Goal: Task Accomplishment & Management: Use online tool/utility

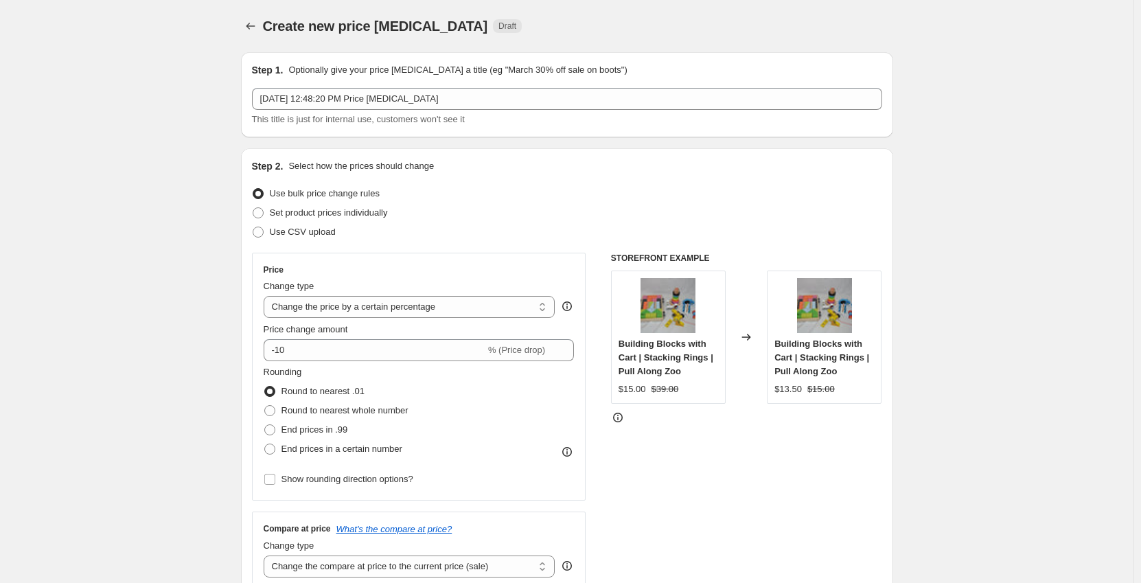
drag, startPoint x: 194, startPoint y: 156, endPoint x: 202, endPoint y: 183, distance: 28.5
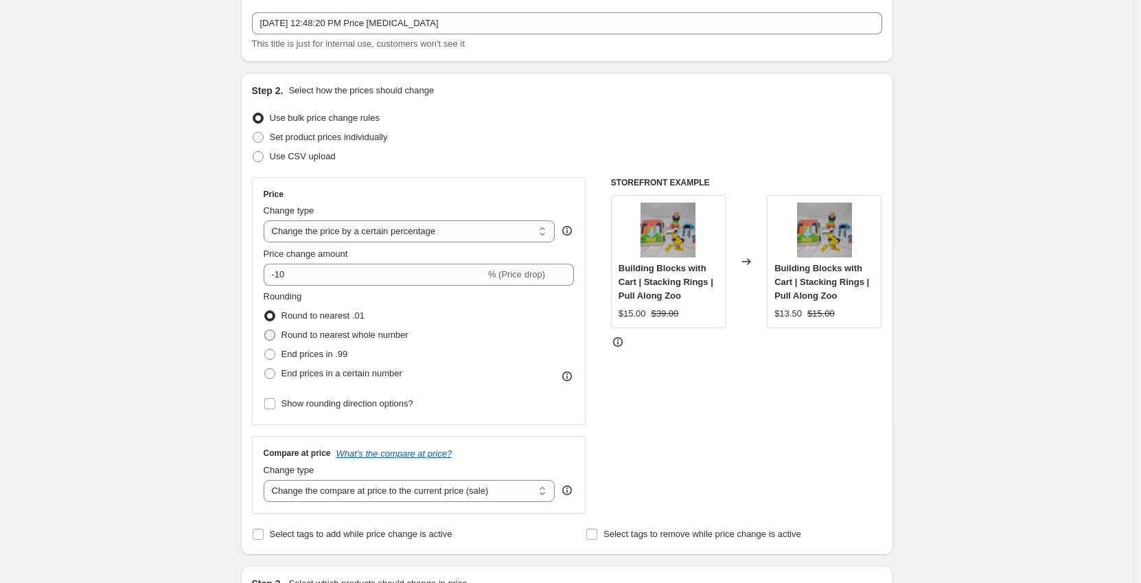
scroll to position [206, 0]
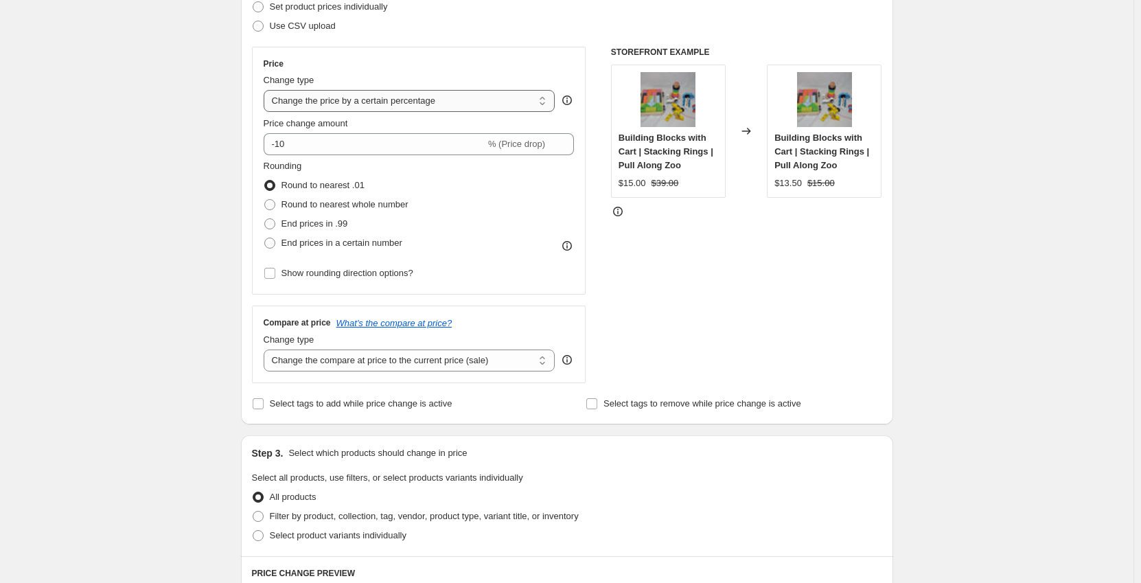
click at [373, 111] on select "Change the price to a certain amount Change the price by a certain amount Chang…" at bounding box center [410, 101] width 292 height 22
select select "no_change"
click at [266, 90] on select "Change the price to a certain amount Change the price by a certain amount Chang…" at bounding box center [410, 101] width 292 height 22
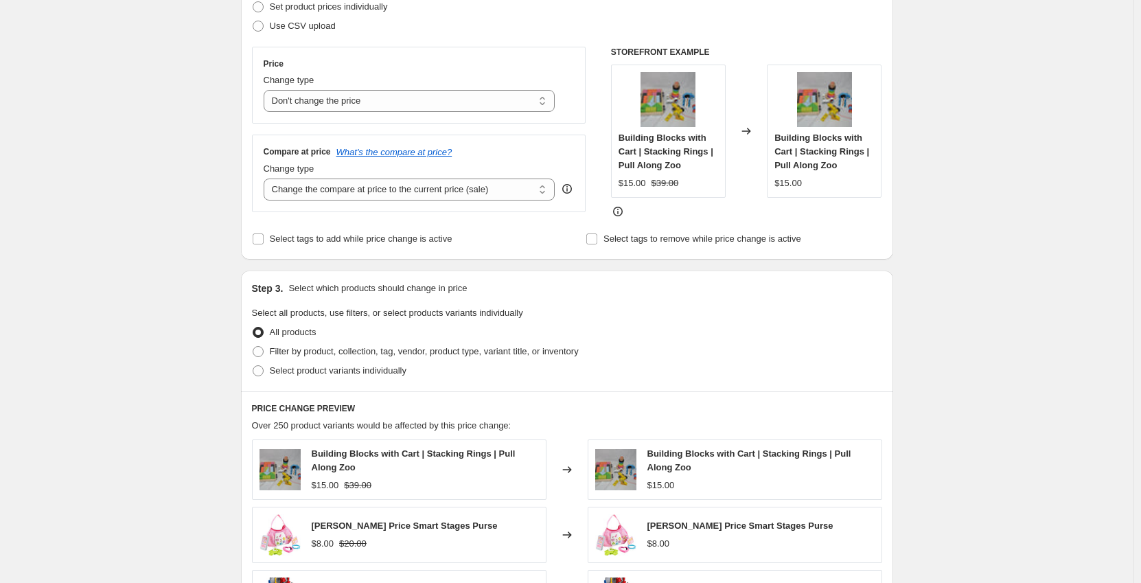
click at [169, 143] on div "Create new price [MEDICAL_DATA]. This page is ready Create new price [MEDICAL_D…" at bounding box center [566, 400] width 1133 height 1212
click at [299, 187] on select "Change the compare at price to the current price (sale) Change the compare at p…" at bounding box center [410, 189] width 292 height 22
click at [266, 178] on select "Change the compare at price to the current price (sale) Change the compare at p…" at bounding box center [410, 189] width 292 height 22
click at [111, 150] on div "Create new price [MEDICAL_DATA]. This page is ready Create new price [MEDICAL_D…" at bounding box center [566, 400] width 1133 height 1212
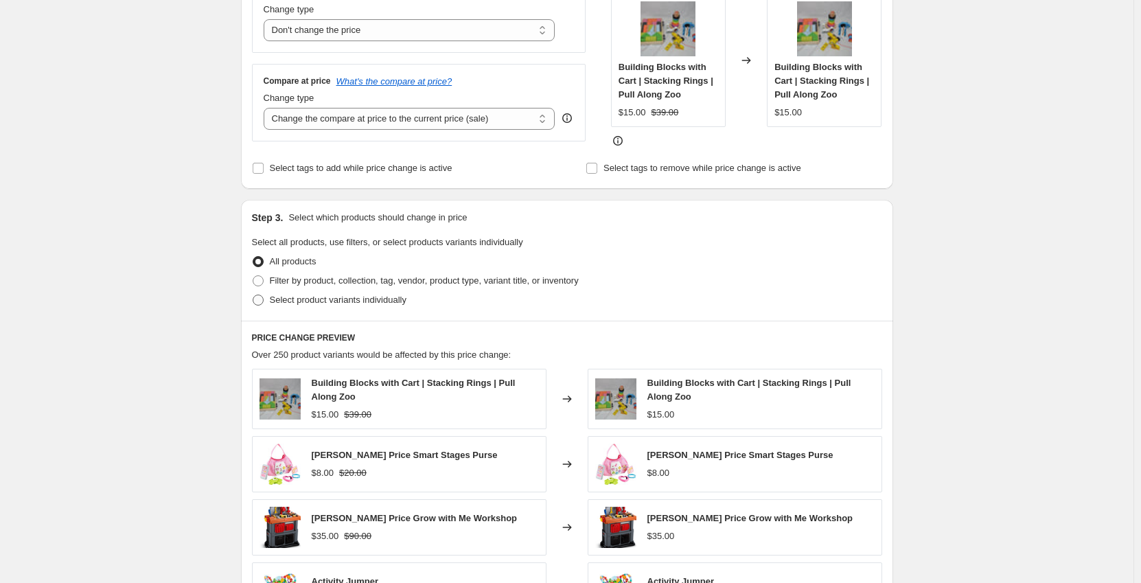
scroll to position [343, 0]
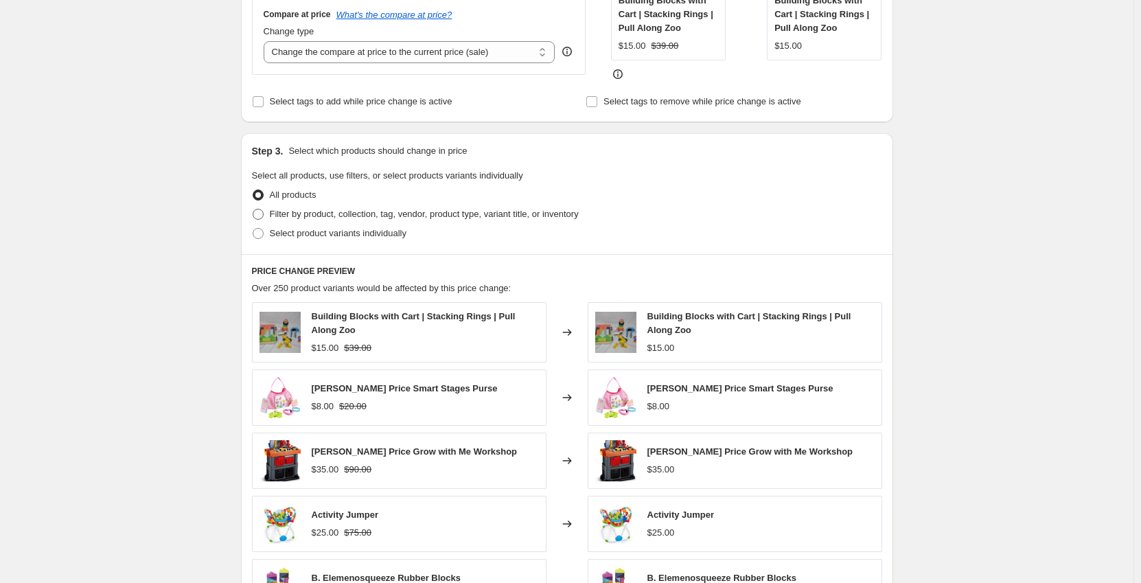
click at [270, 217] on label "Filter by product, collection, tag, vendor, product type, variant title, or inv…" at bounding box center [415, 214] width 327 height 19
click at [253, 209] on input "Filter by product, collection, tag, vendor, product type, variant title, or inv…" at bounding box center [253, 209] width 1 height 1
radio input "true"
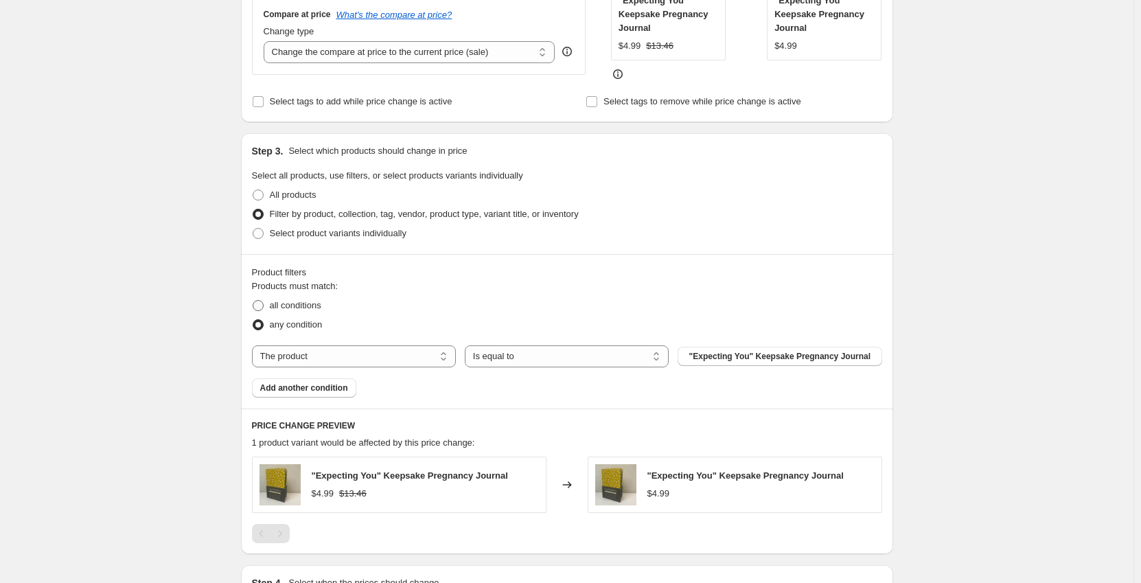
click at [280, 308] on span "all conditions" at bounding box center [295, 305] width 51 height 10
click at [253, 301] on input "all conditions" at bounding box center [253, 300] width 1 height 1
radio input "true"
click at [304, 358] on select "The product The product's collection The product's tag The product's vendor The…" at bounding box center [354, 356] width 204 height 22
select select "tag"
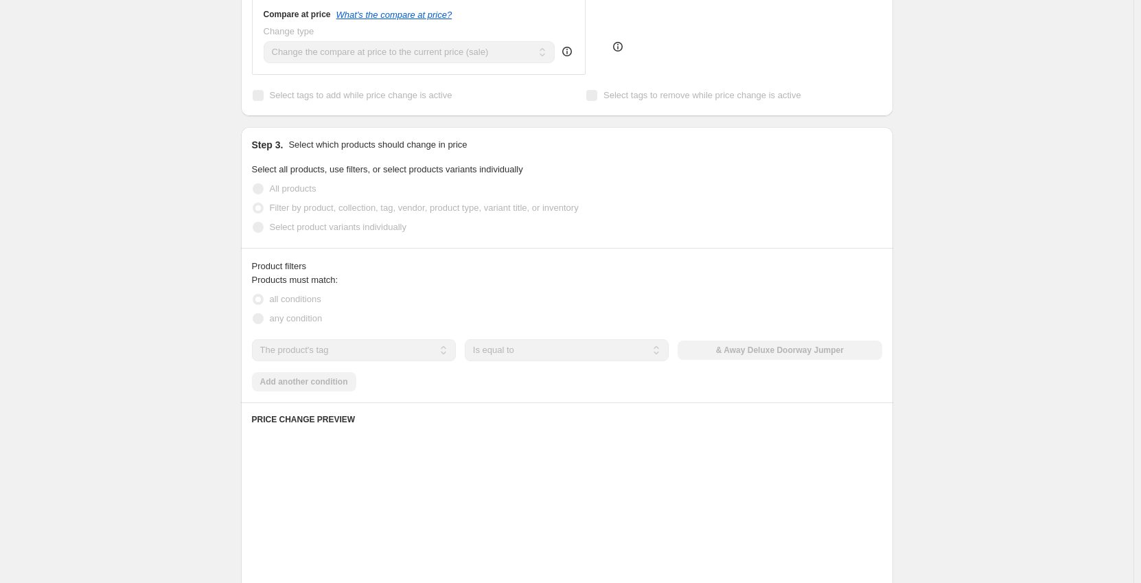
click at [200, 253] on div "Create new price [MEDICAL_DATA]. This page is ready Create new price [MEDICAL_D…" at bounding box center [566, 335] width 1133 height 1356
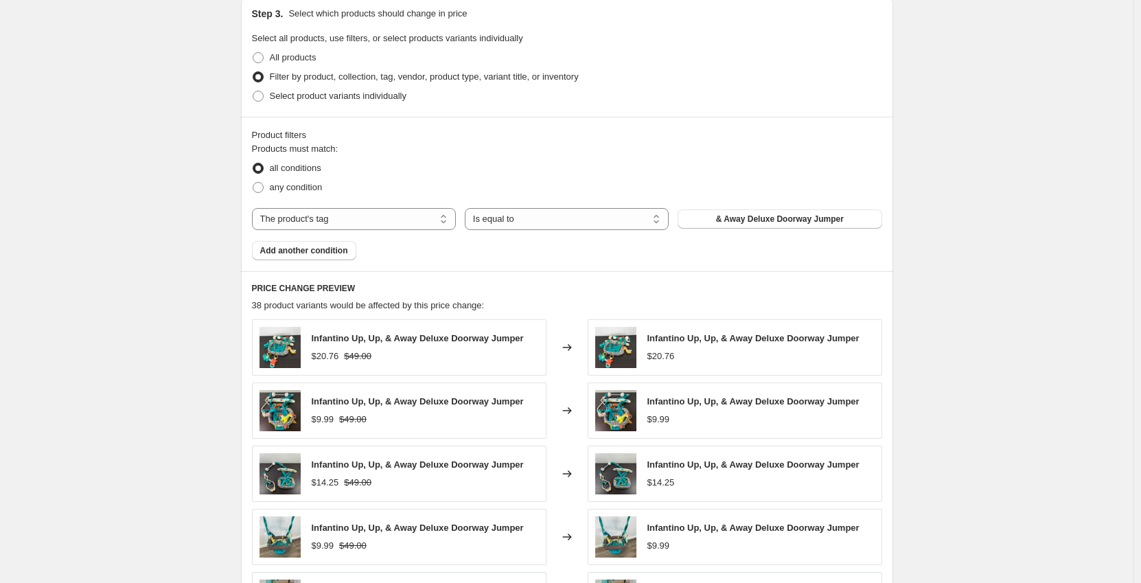
scroll to position [549, 0]
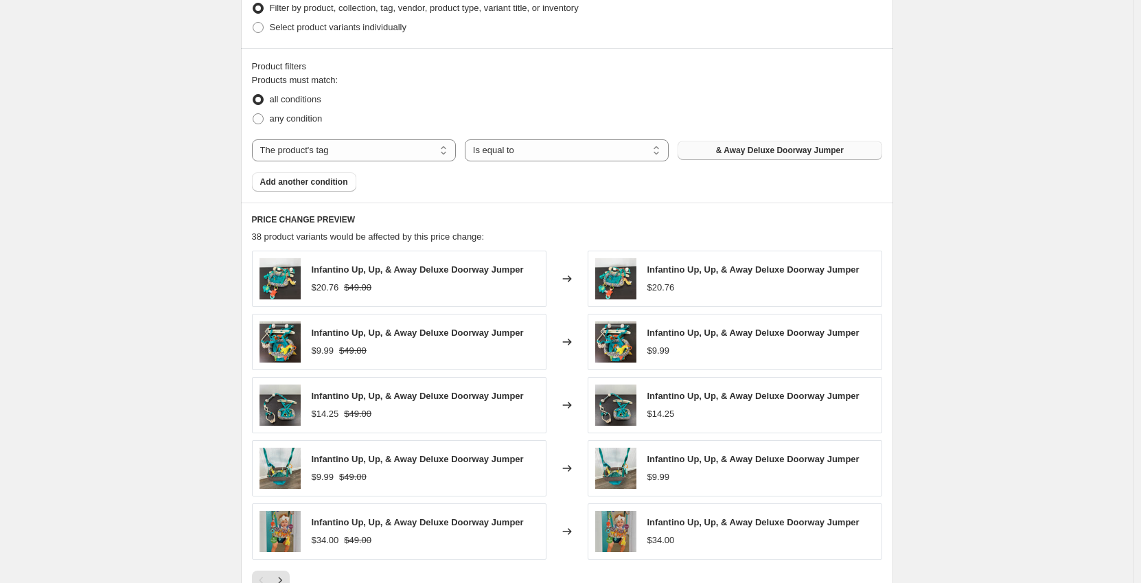
click at [763, 144] on button "& Away Deluxe Doorway Jumper" at bounding box center [780, 150] width 204 height 19
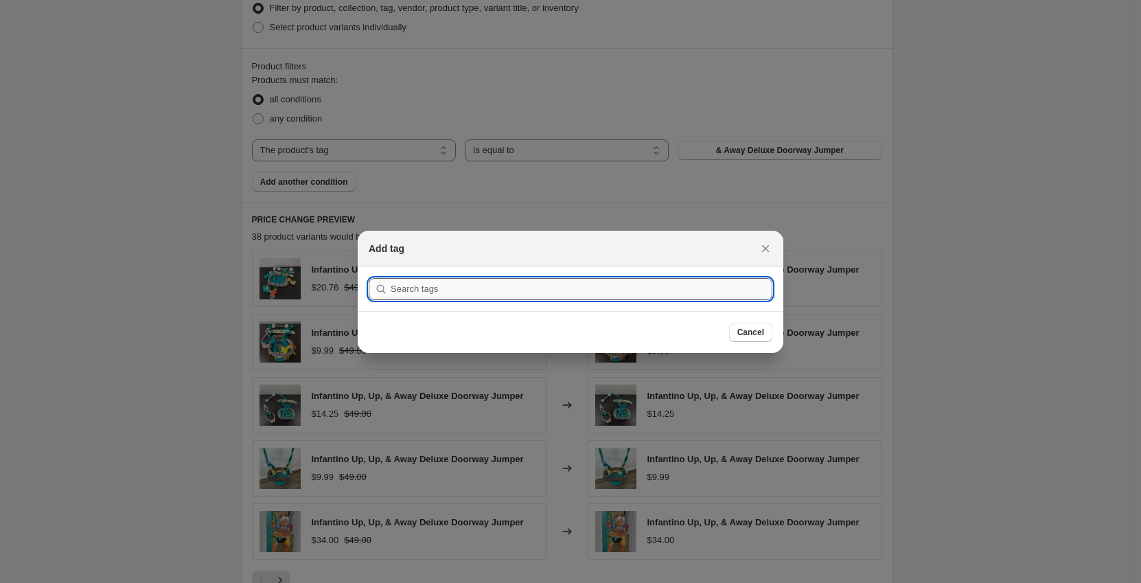
click at [576, 289] on input ":r6m:" at bounding box center [582, 289] width 382 height 22
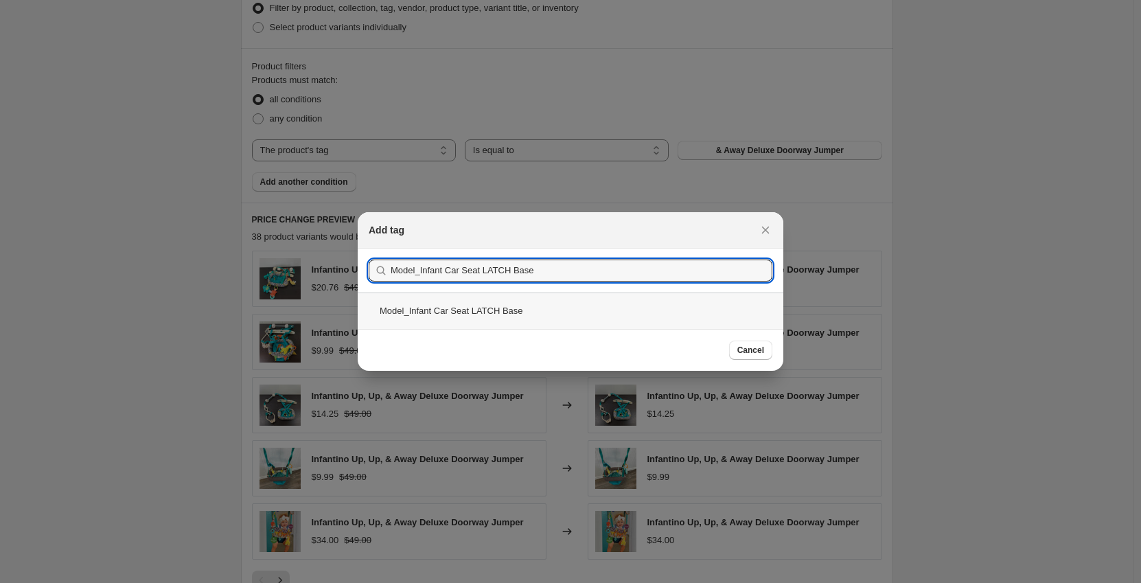
type input "Model_Infant Car Seat LATCH Base"
click at [570, 308] on div "Model_Infant Car Seat LATCH Base" at bounding box center [571, 310] width 426 height 36
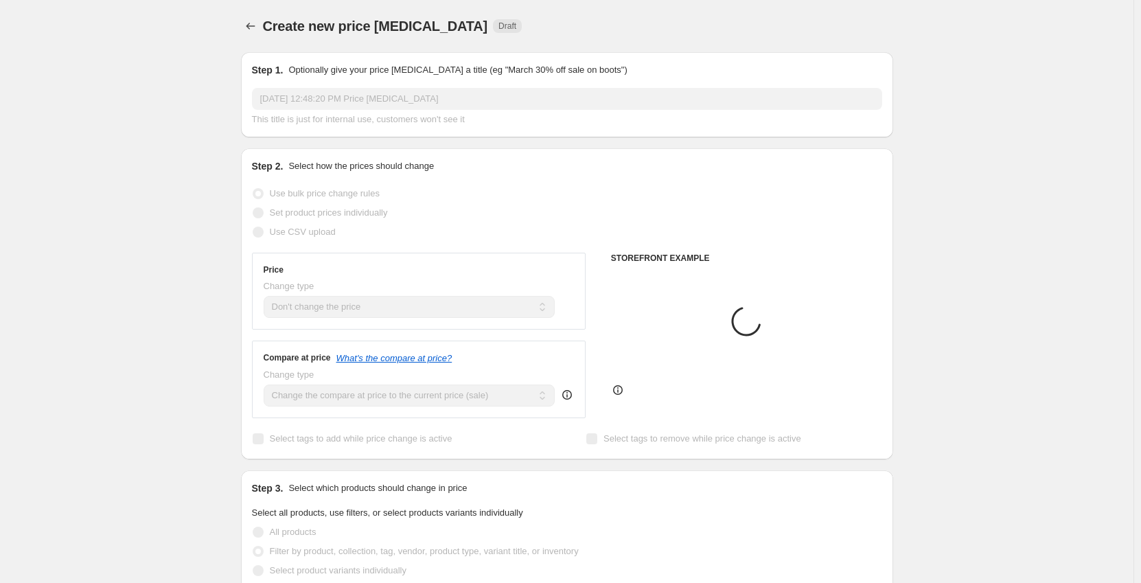
scroll to position [544, 0]
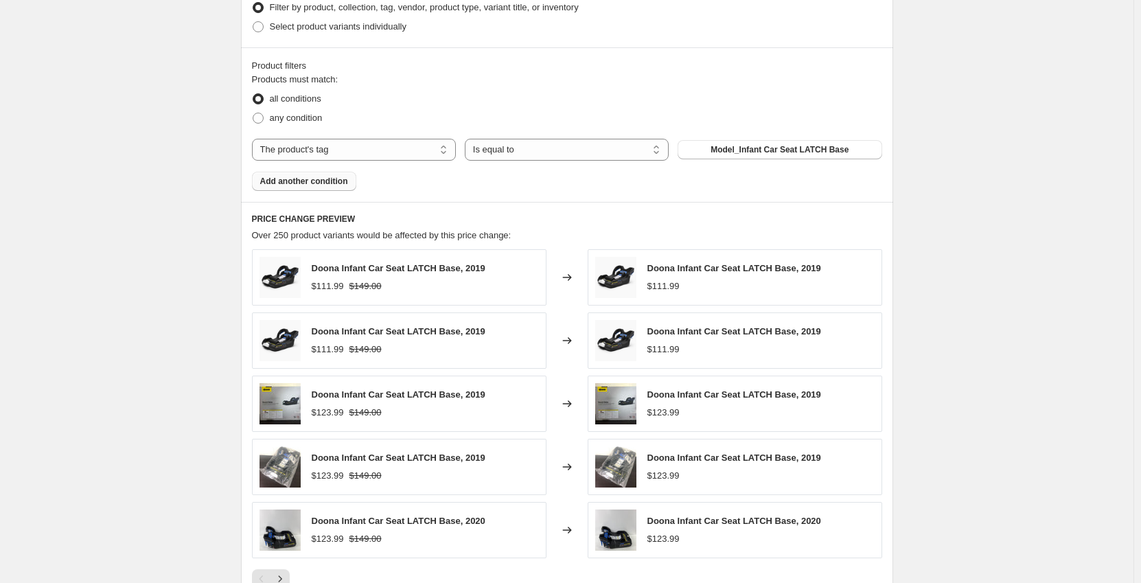
click at [327, 182] on span "Add another condition" at bounding box center [304, 181] width 88 height 11
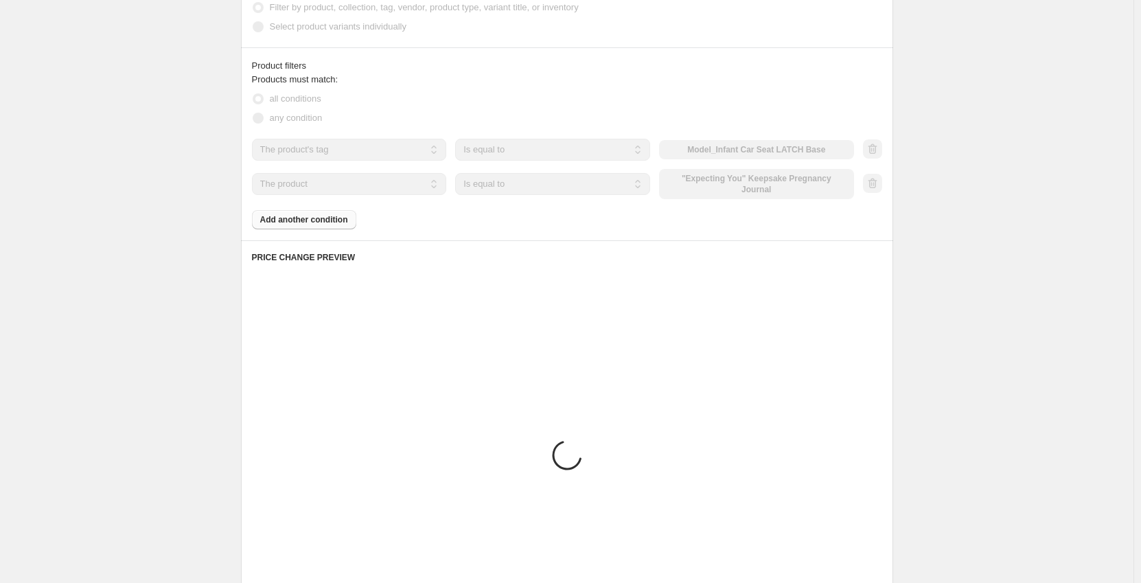
scroll to position [464, 0]
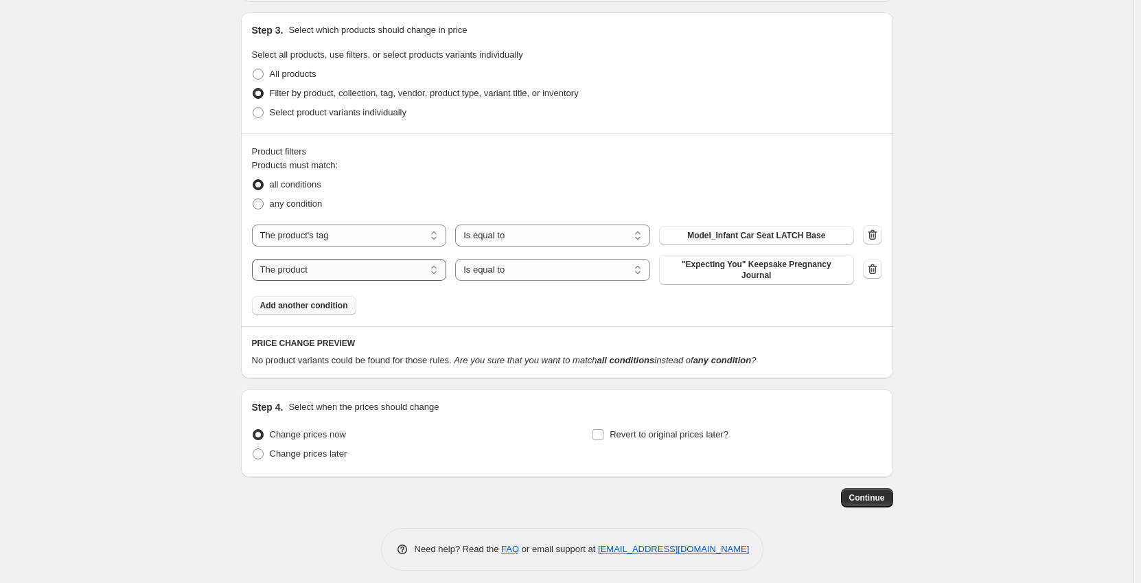
click at [319, 268] on select "The product The product's collection The product's tag The product's vendor The…" at bounding box center [349, 270] width 195 height 22
select select "tag"
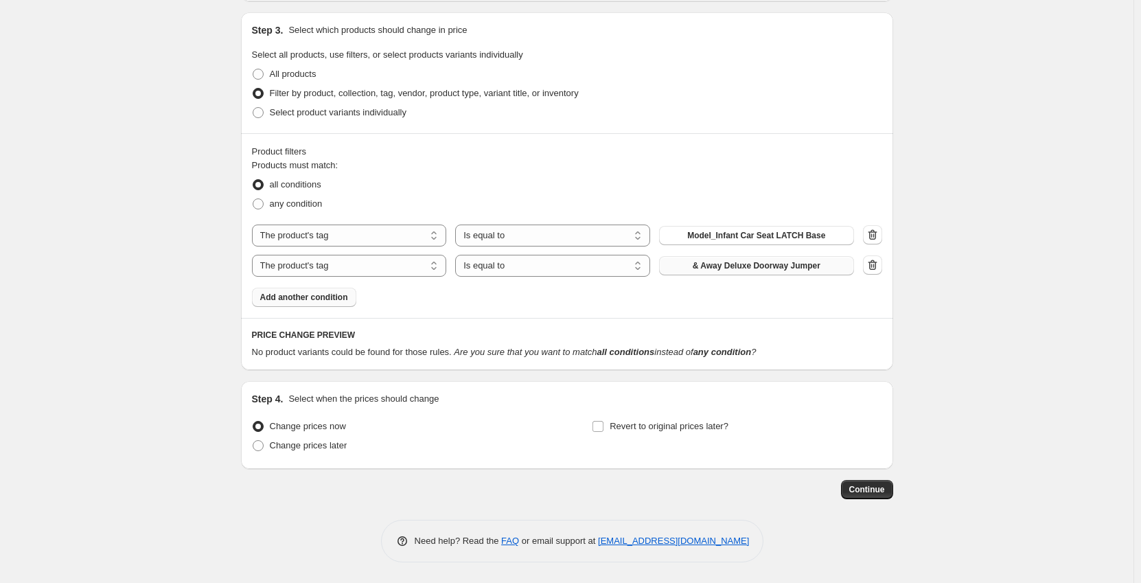
click at [738, 273] on button "& Away Deluxe Doorway Jumper" at bounding box center [756, 265] width 195 height 19
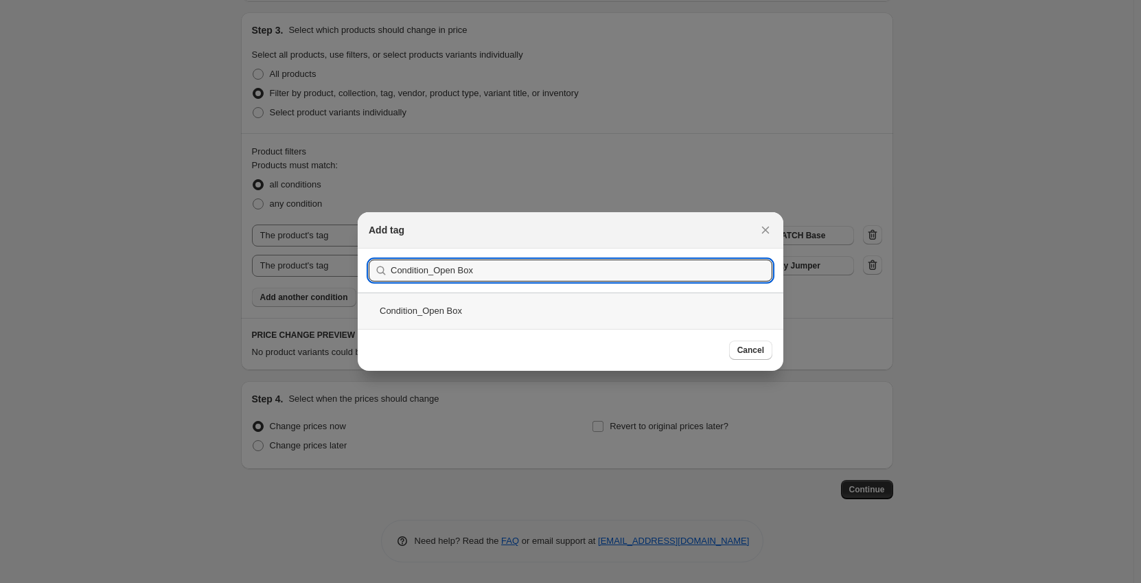
type input "Condition_Open Box"
click at [638, 300] on div "Condition_Open Box" at bounding box center [571, 310] width 426 height 36
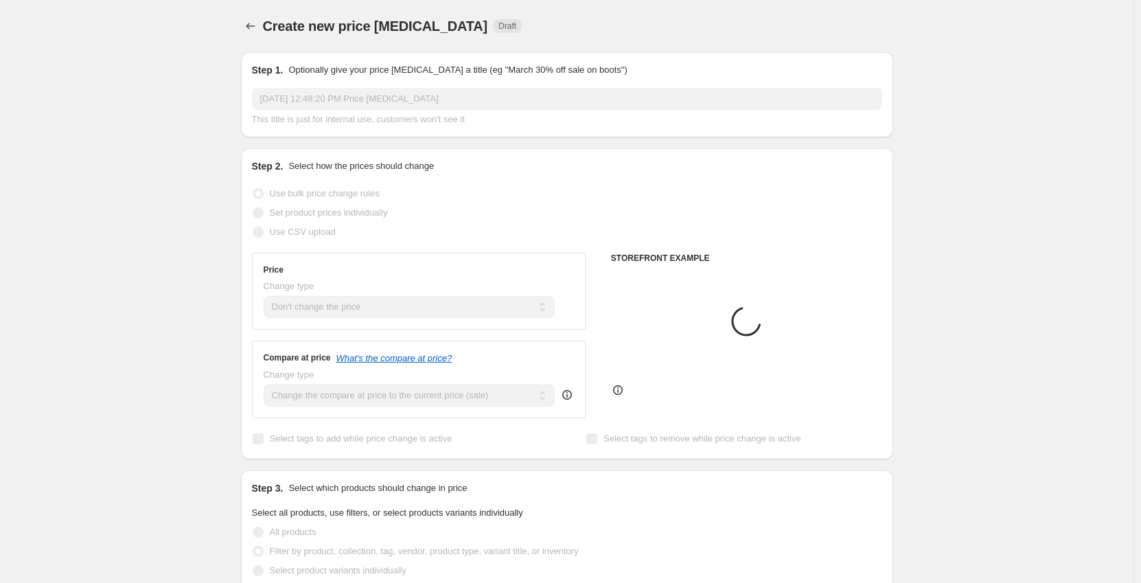
scroll to position [464, 0]
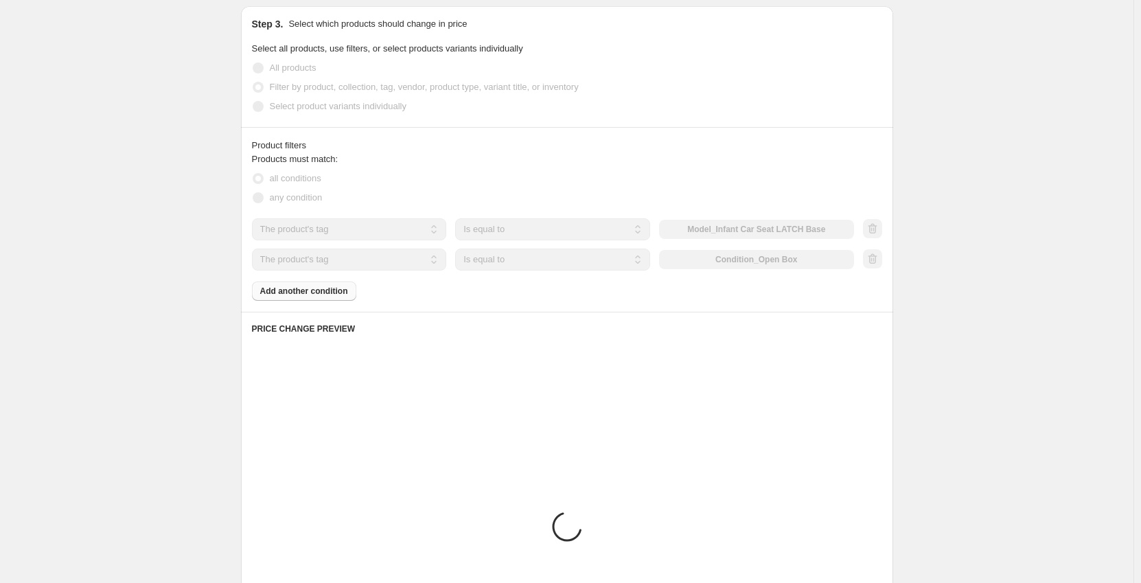
click at [195, 194] on div "Create new price [MEDICAL_DATA]. This page is ready Create new price [MEDICAL_D…" at bounding box center [566, 229] width 1133 height 1386
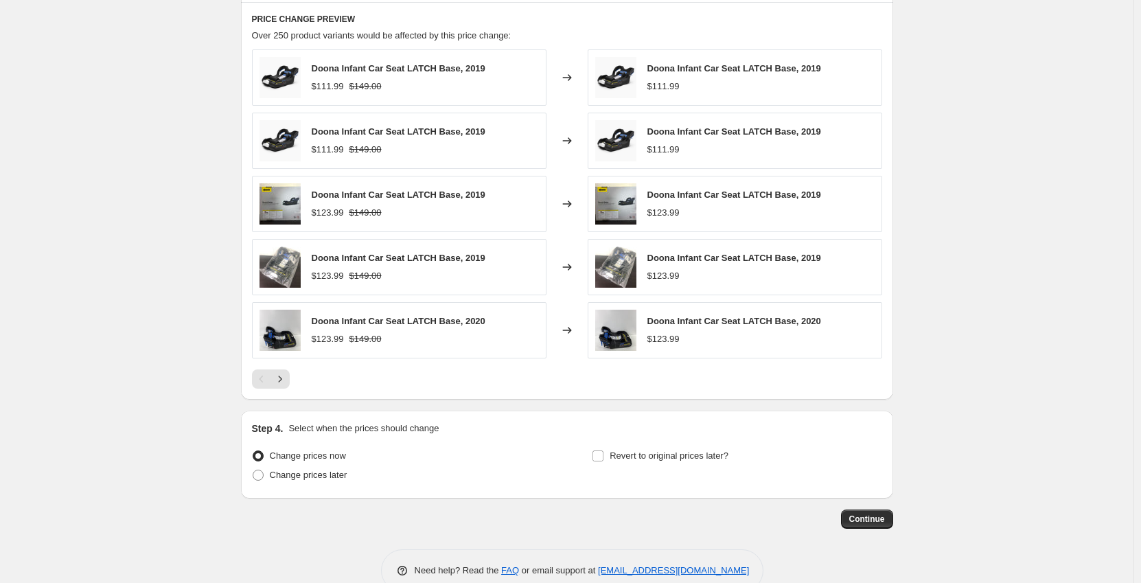
scroll to position [804, 0]
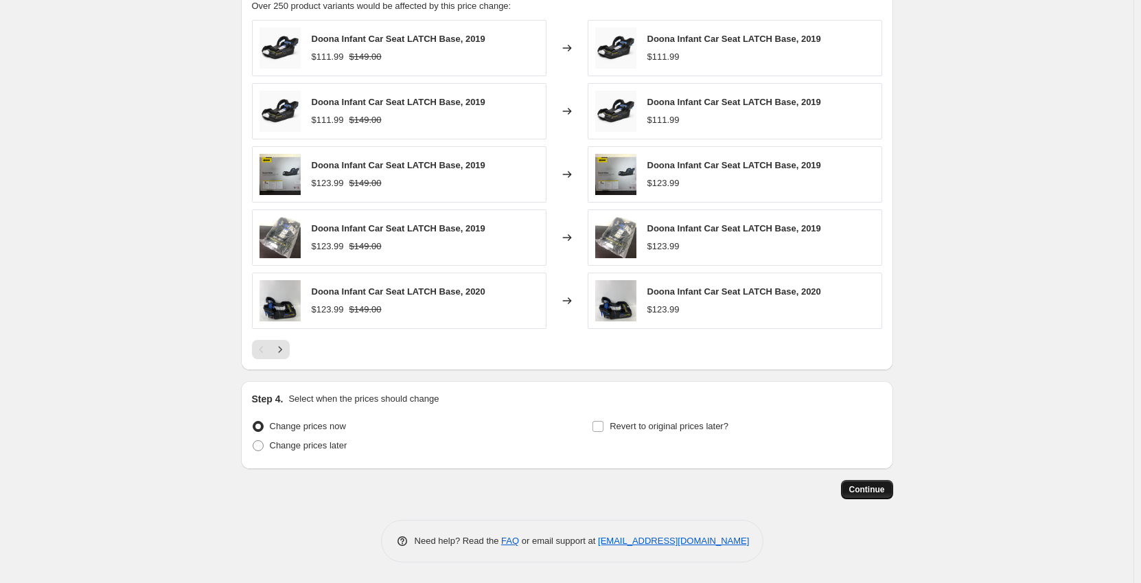
click at [881, 489] on span "Continue" at bounding box center [867, 489] width 36 height 11
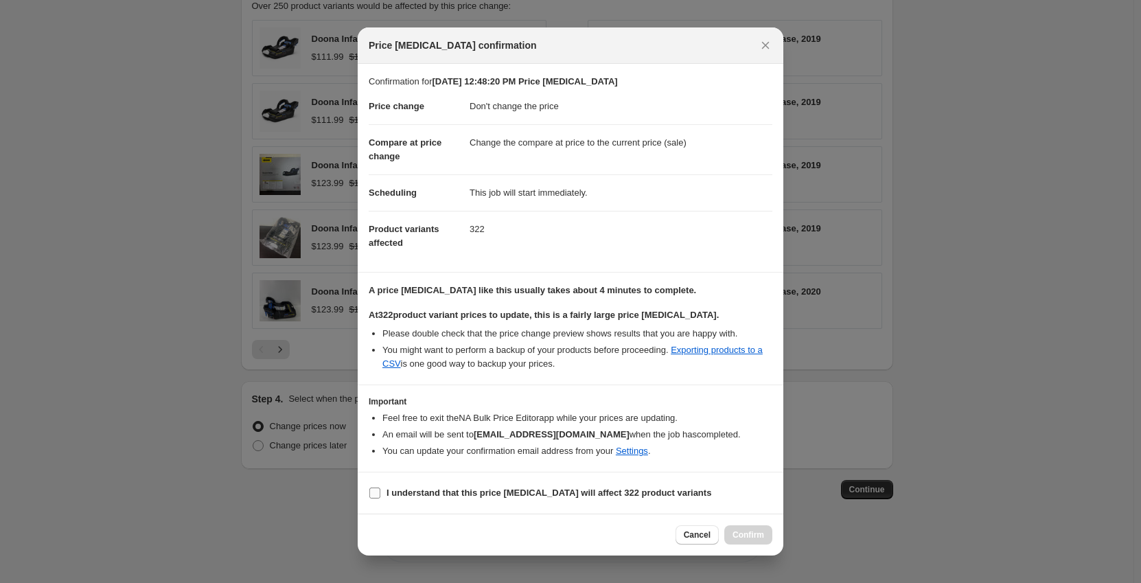
click at [374, 488] on label "I understand that this price [MEDICAL_DATA] will affect 322 product variants" at bounding box center [540, 492] width 343 height 19
click at [374, 488] on input "I understand that this price [MEDICAL_DATA] will affect 322 product variants" at bounding box center [374, 492] width 11 height 11
checkbox input "true"
click at [736, 541] on button "Confirm" at bounding box center [748, 534] width 48 height 19
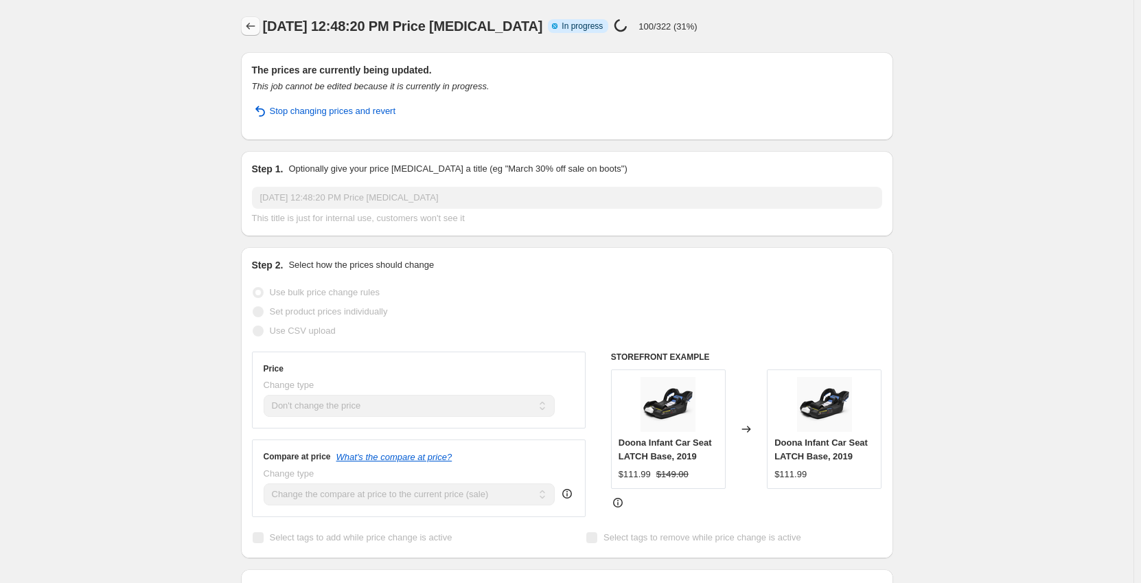
click at [254, 27] on icon "Price change jobs" at bounding box center [251, 26] width 14 height 14
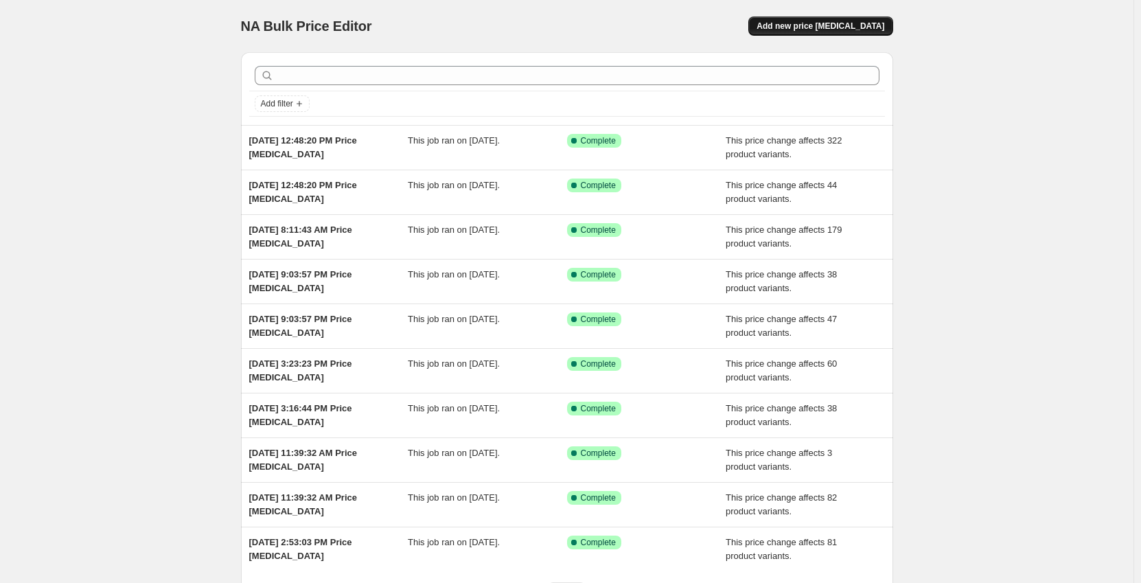
click at [837, 27] on span "Add new price [MEDICAL_DATA]" at bounding box center [820, 26] width 128 height 11
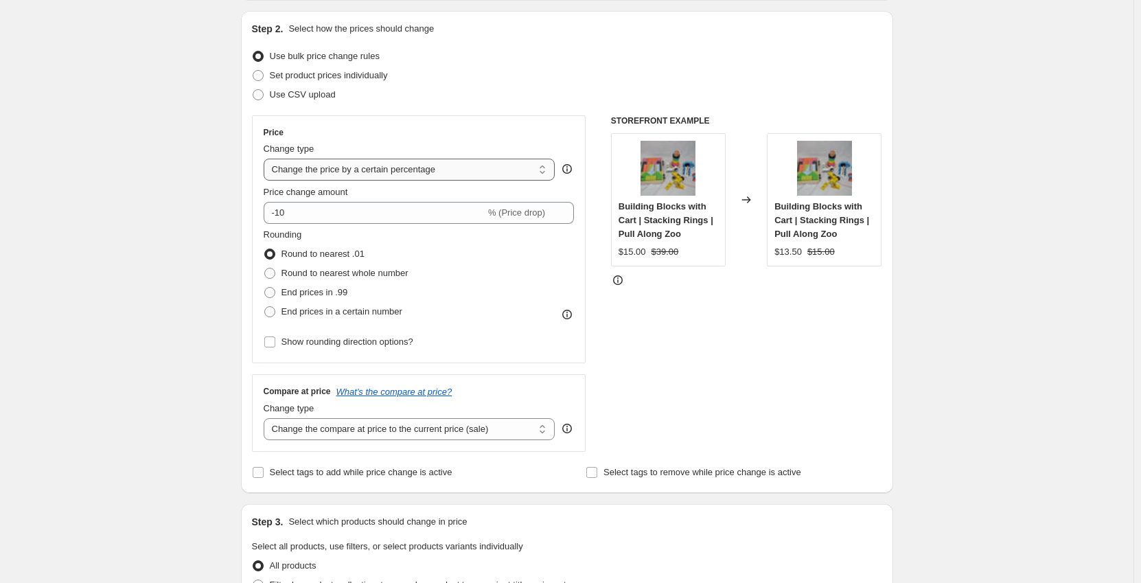
click at [338, 169] on select "Change the price to a certain amount Change the price by a certain amount Chang…" at bounding box center [410, 170] width 292 height 22
select select "no_change"
click at [266, 159] on select "Change the price to a certain amount Change the price by a certain amount Chang…" at bounding box center [410, 170] width 292 height 22
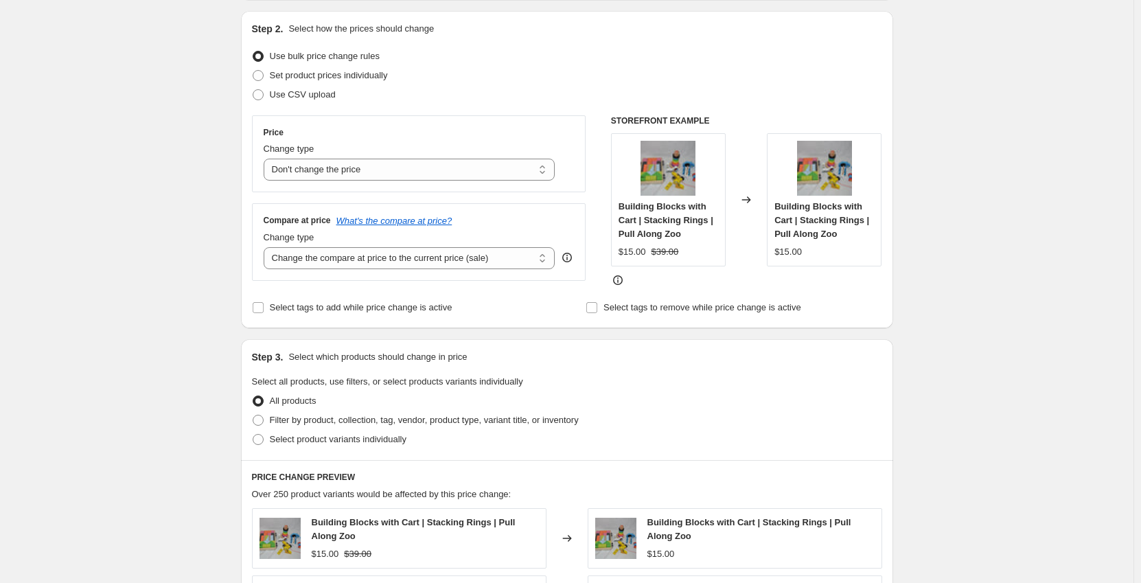
click at [162, 209] on div "Create new price [MEDICAL_DATA]. This page is ready Create new price [MEDICAL_D…" at bounding box center [566, 469] width 1133 height 1212
click at [305, 256] on select "Change the compare at price to the current price (sale) Change the compare at p…" at bounding box center [410, 258] width 292 height 22
select select "to"
click at [266, 247] on select "Change the compare at price to the current price (sale) Change the compare at p…" at bounding box center [410, 258] width 292 height 22
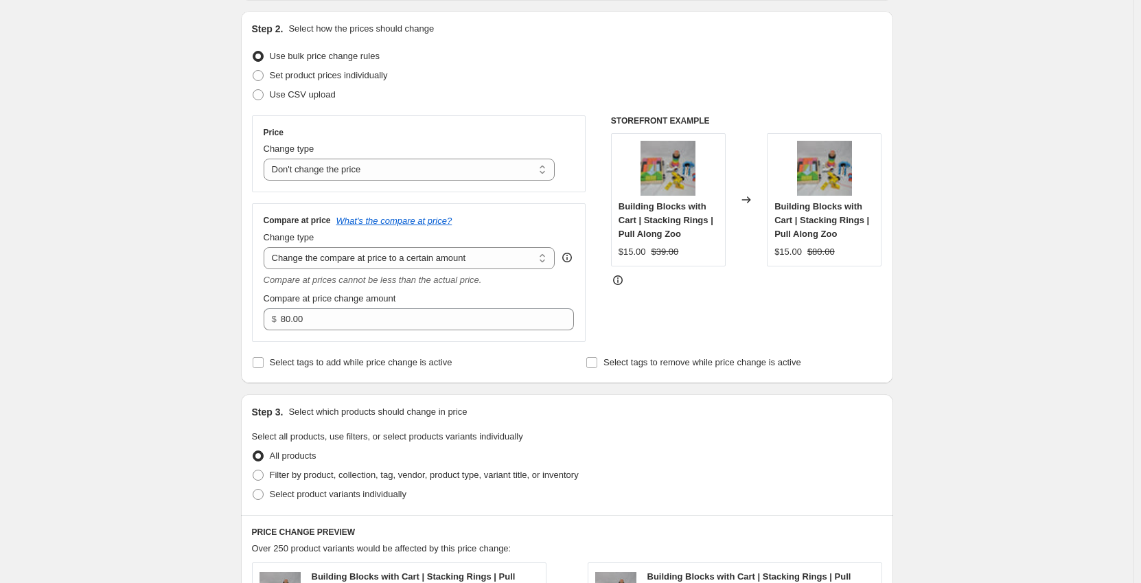
click at [216, 214] on div "Create new price [MEDICAL_DATA]. This page is ready Create new price [MEDICAL_D…" at bounding box center [566, 496] width 1133 height 1266
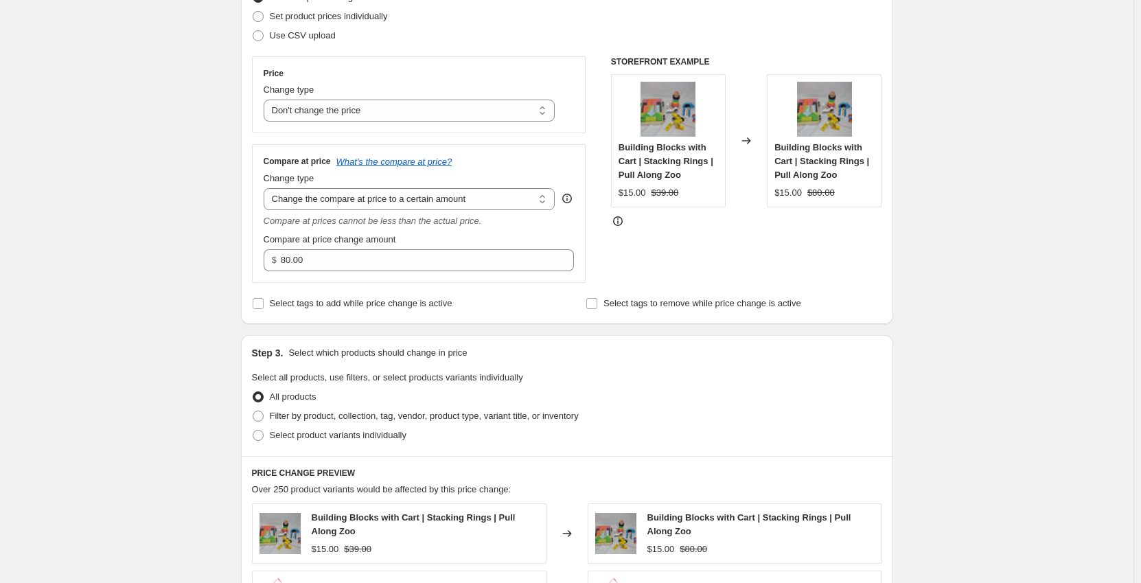
scroll to position [275, 0]
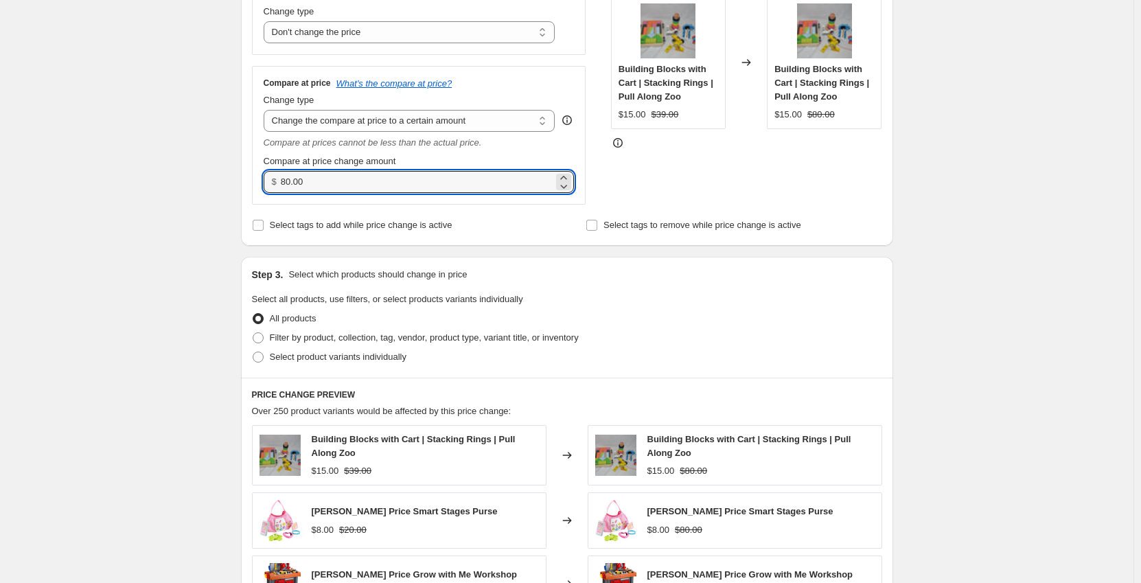
drag, startPoint x: 315, startPoint y: 183, endPoint x: 270, endPoint y: 188, distance: 45.6
click at [270, 188] on div "$ 80.00" at bounding box center [419, 182] width 311 height 22
type input "249.00"
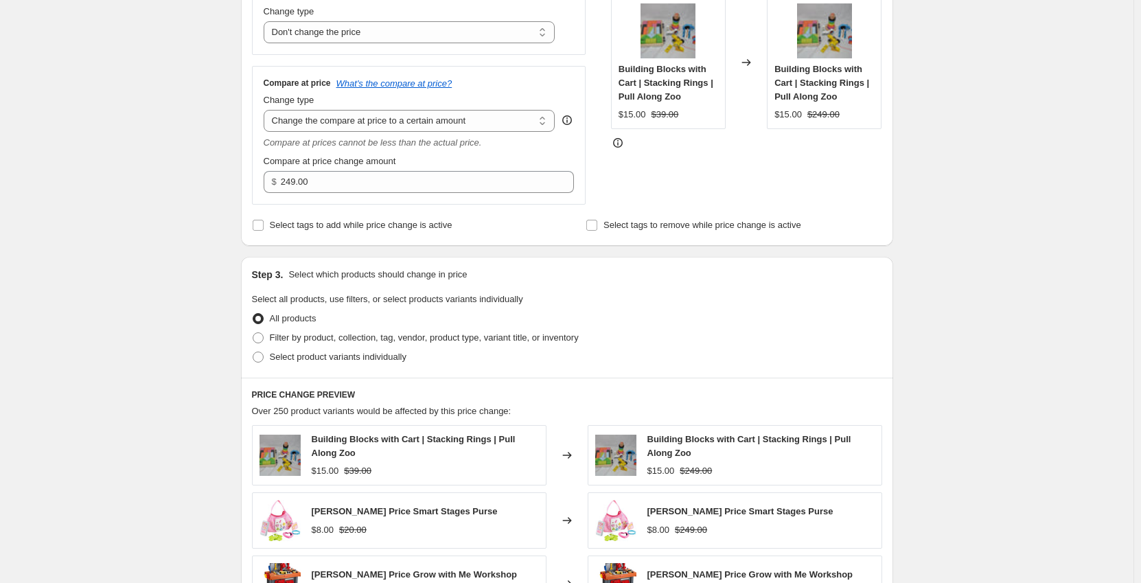
click at [196, 193] on div "Create new price [MEDICAL_DATA]. This page is ready Create new price [MEDICAL_D…" at bounding box center [566, 358] width 1133 height 1266
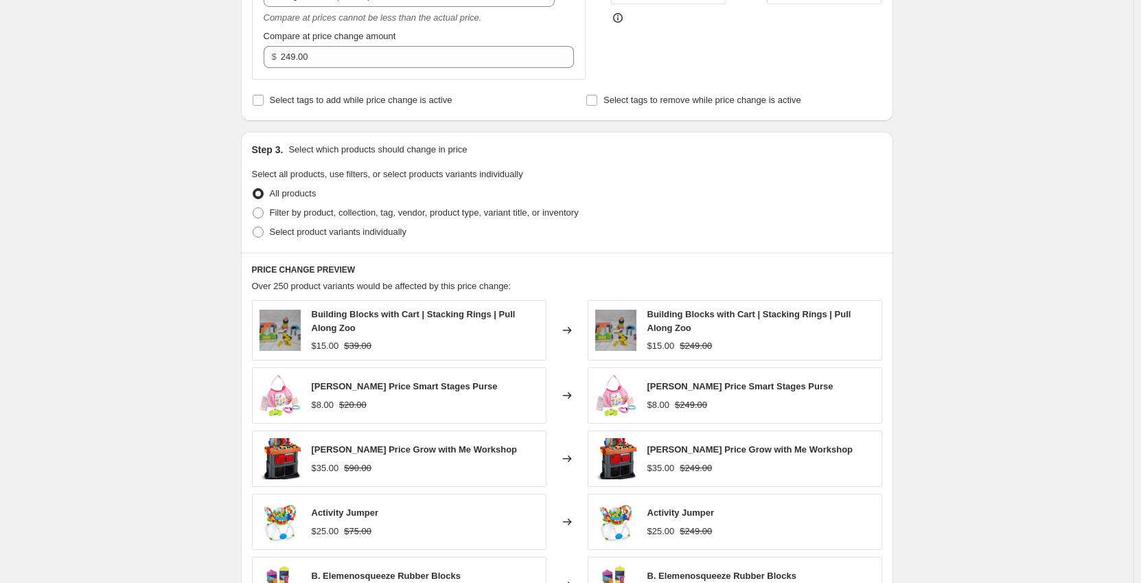
scroll to position [412, 0]
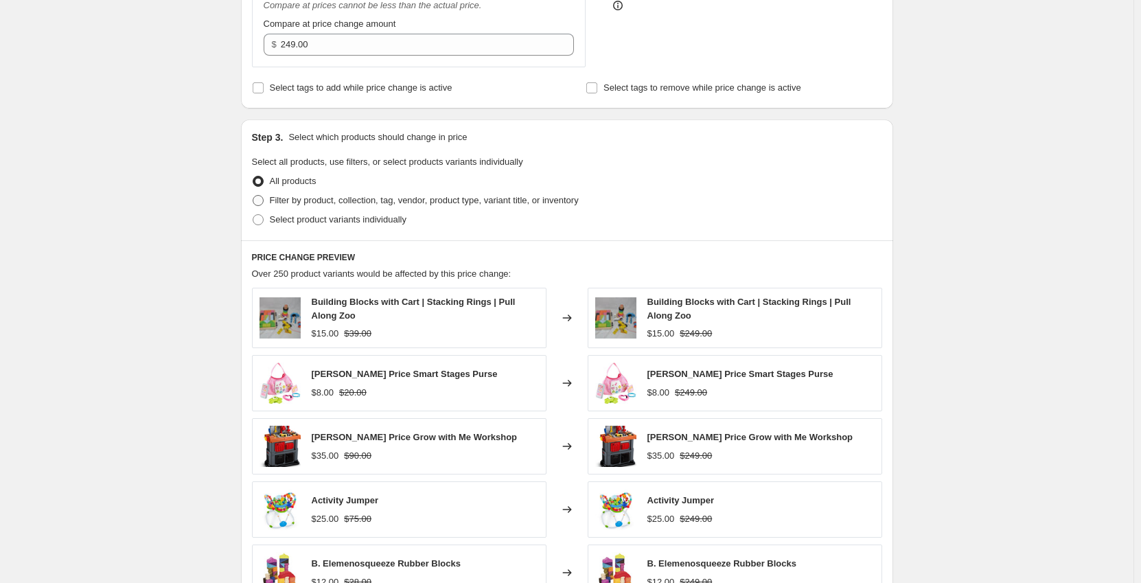
click at [291, 201] on span "Filter by product, collection, tag, vendor, product type, variant title, or inv…" at bounding box center [424, 200] width 309 height 10
click at [253, 196] on input "Filter by product, collection, tag, vendor, product type, variant title, or inv…" at bounding box center [253, 195] width 1 height 1
radio input "true"
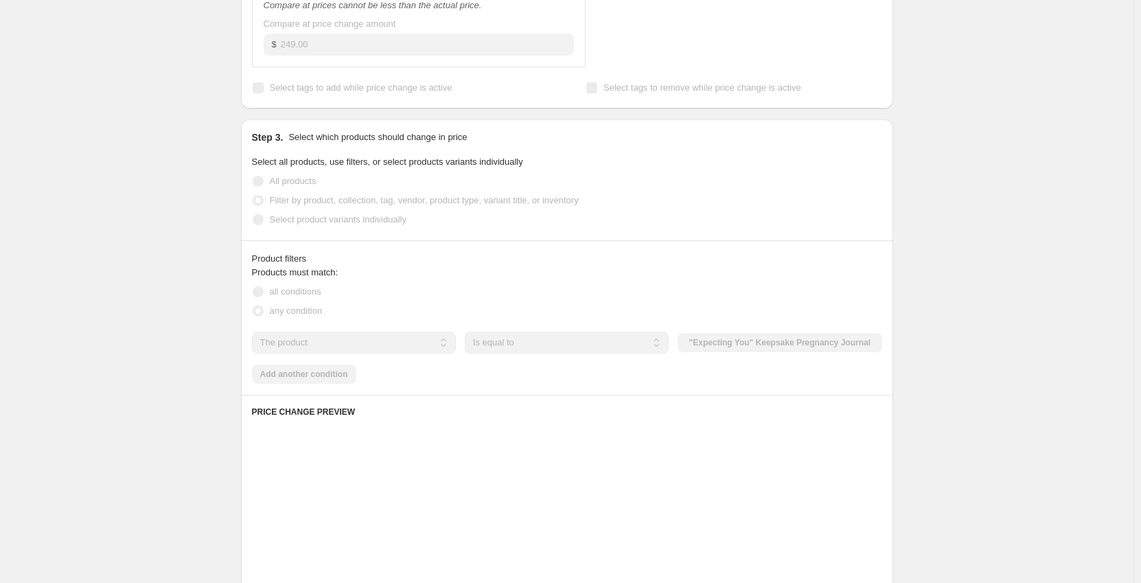
click at [200, 207] on div "Create new price [MEDICAL_DATA]. This page is ready Create new price [MEDICAL_D…" at bounding box center [566, 296] width 1133 height 1417
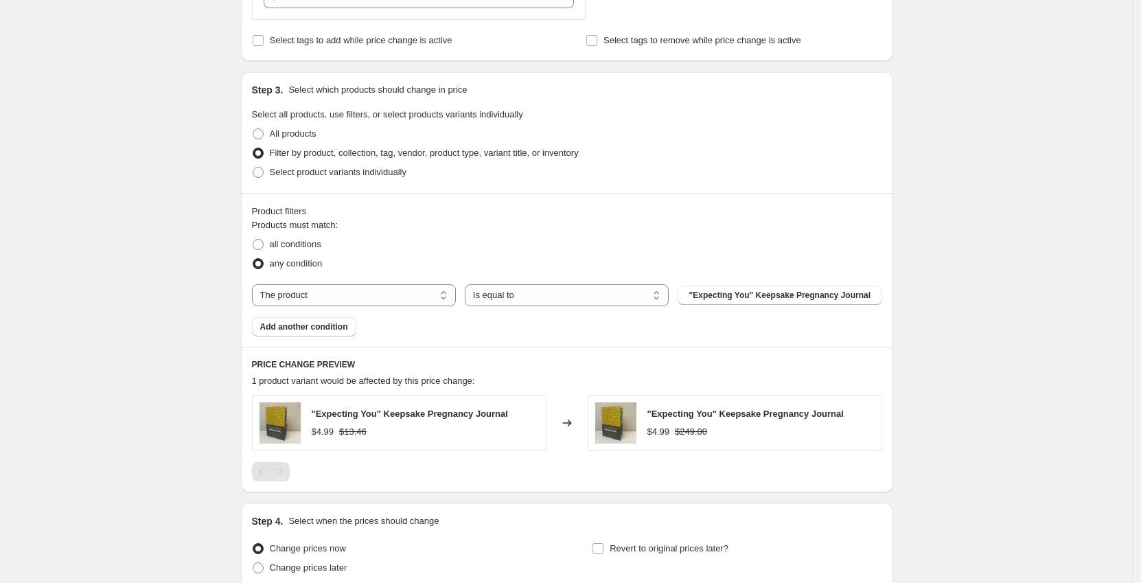
scroll to position [481, 0]
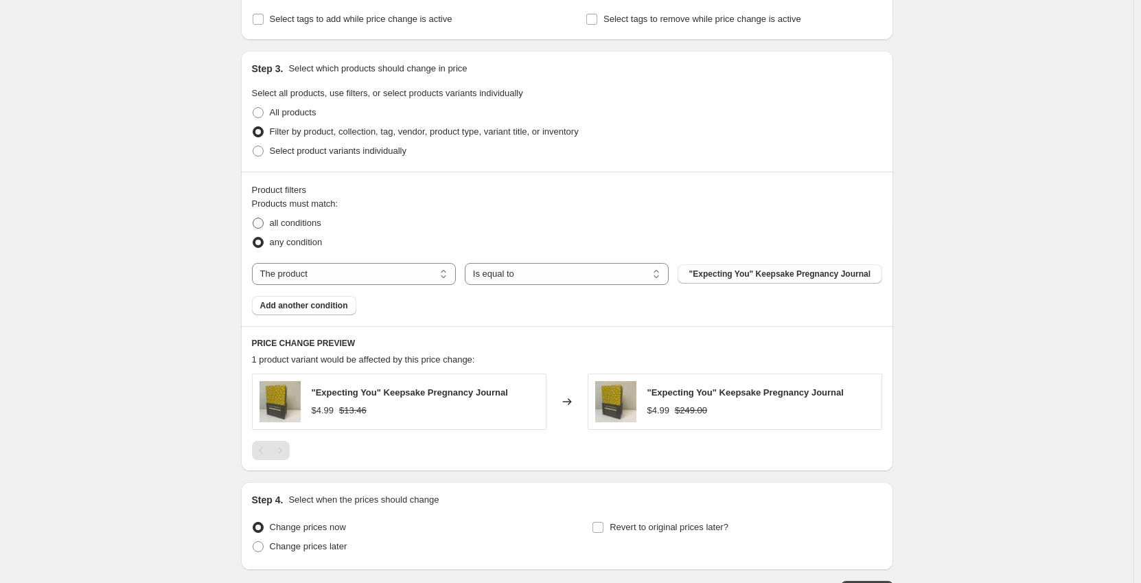
click at [273, 220] on span "all conditions" at bounding box center [295, 223] width 51 height 10
click at [253, 218] on input "all conditions" at bounding box center [253, 218] width 1 height 1
radio input "true"
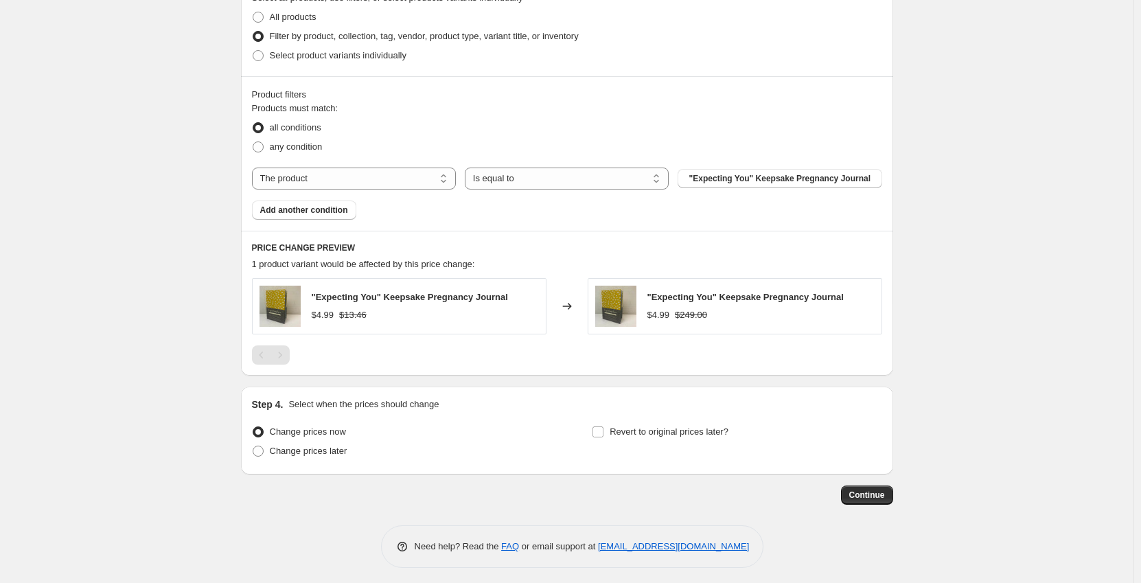
scroll to position [582, 0]
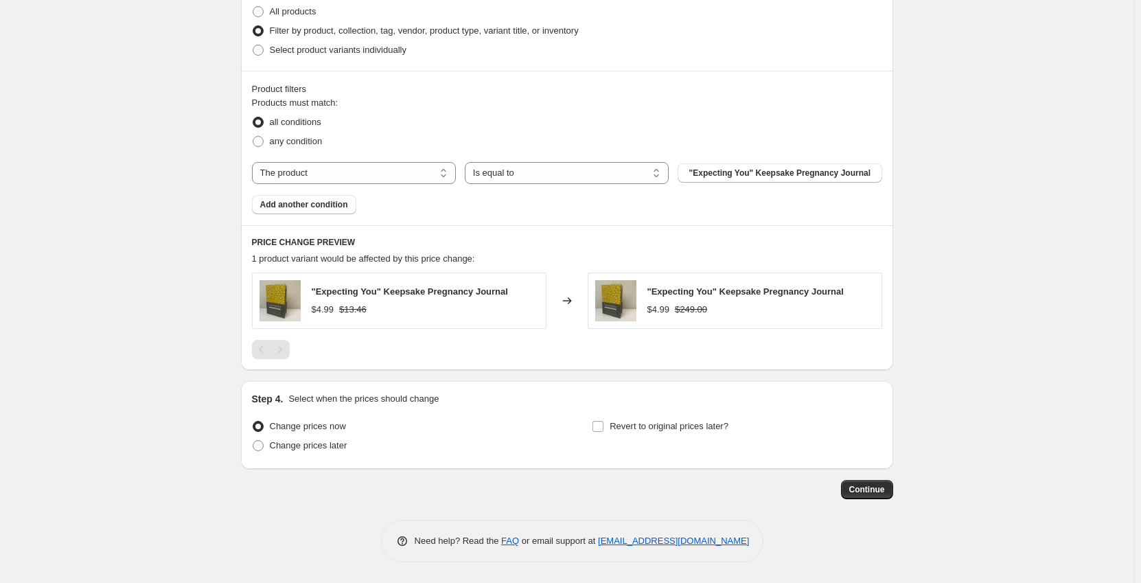
click at [343, 185] on div "Products must match: all conditions any condition The product The product's col…" at bounding box center [567, 155] width 630 height 118
click at [342, 181] on select "The product The product's collection The product's tag The product's vendor The…" at bounding box center [354, 173] width 204 height 22
select select "tag"
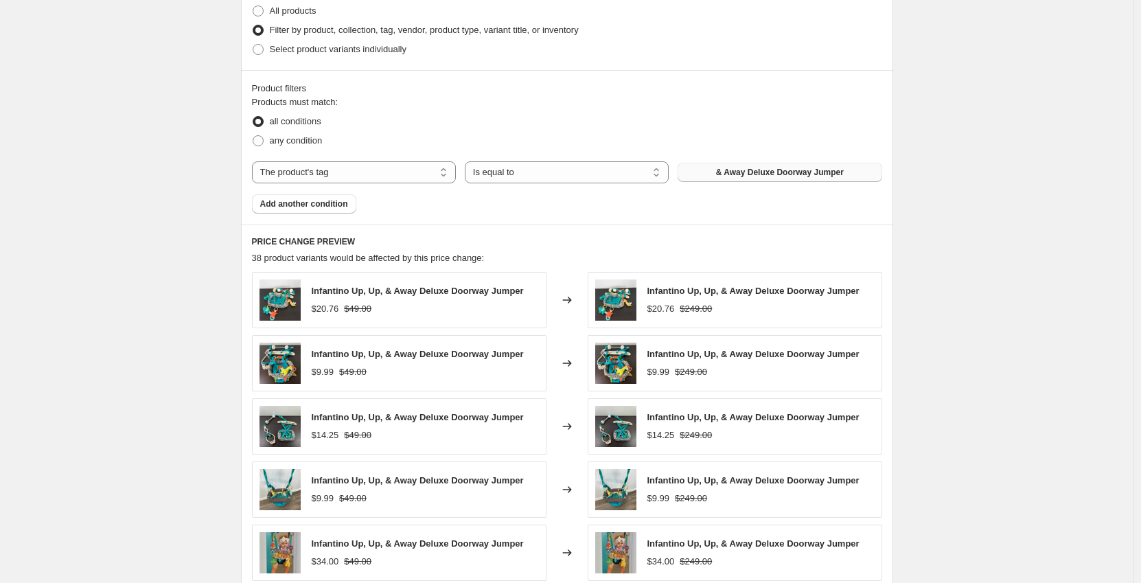
click at [742, 178] on span "& Away Deluxe Doorway Jumper" at bounding box center [780, 172] width 128 height 11
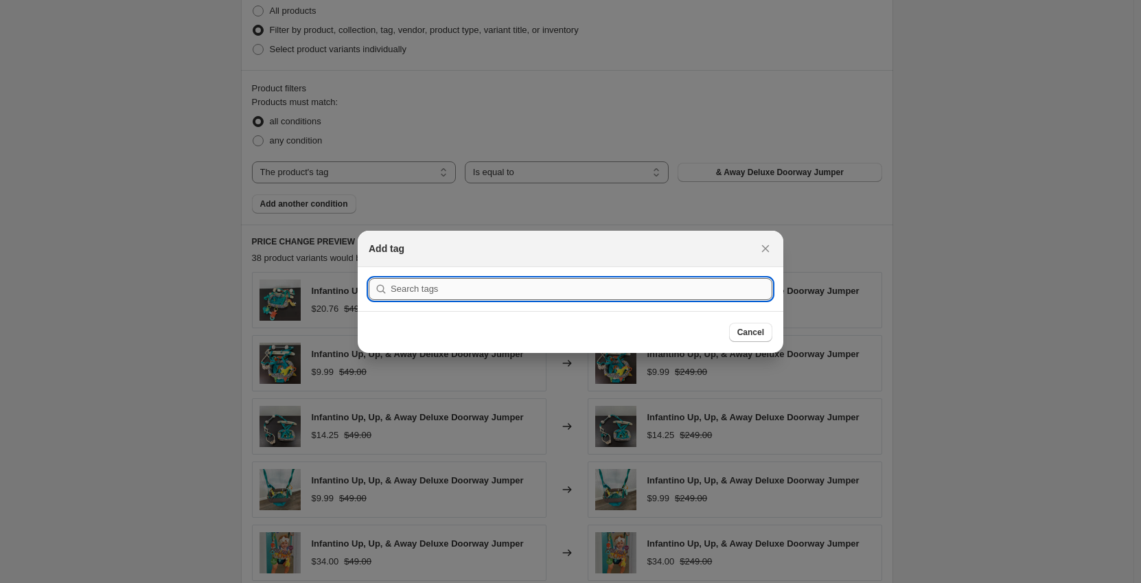
click at [481, 283] on input ":r9n:" at bounding box center [582, 289] width 382 height 22
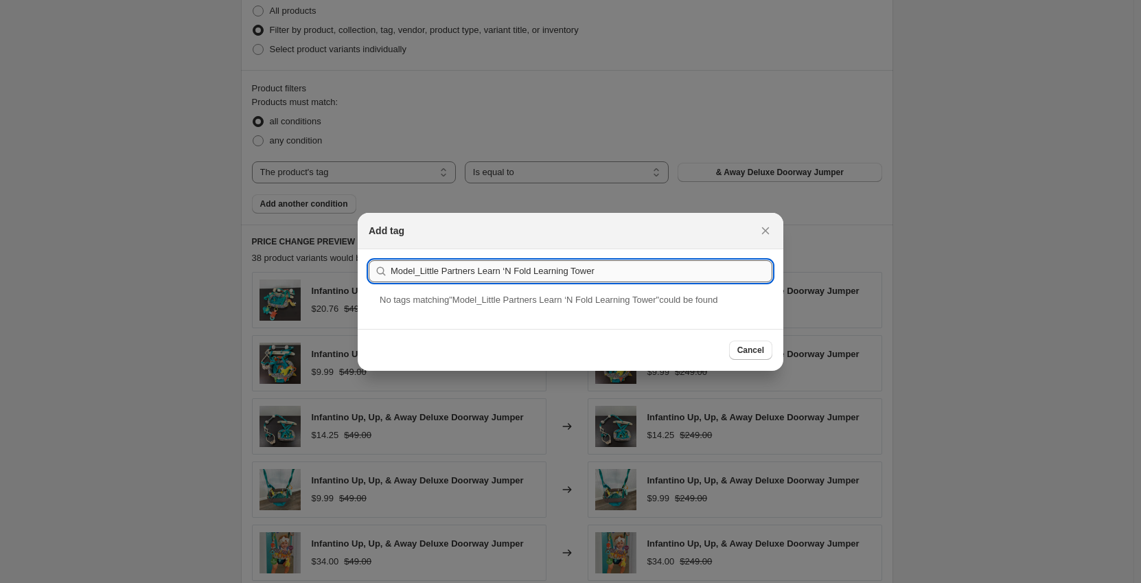
drag, startPoint x: 474, startPoint y: 273, endPoint x: 423, endPoint y: 273, distance: 51.5
click at [423, 273] on input "Model_Little Partners Learn ‘N Fold Learning Tower" at bounding box center [582, 271] width 382 height 22
type input "Model_Learn ‘N Fold Learning Tower"
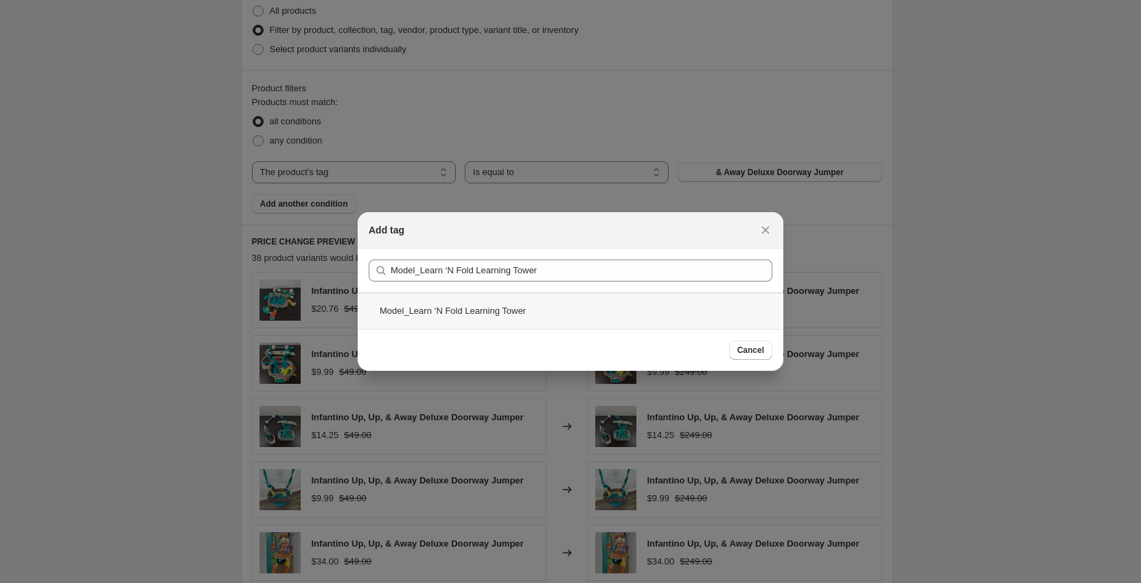
click at [548, 312] on div "Model_Learn ‘N Fold Learning Tower" at bounding box center [571, 310] width 426 height 36
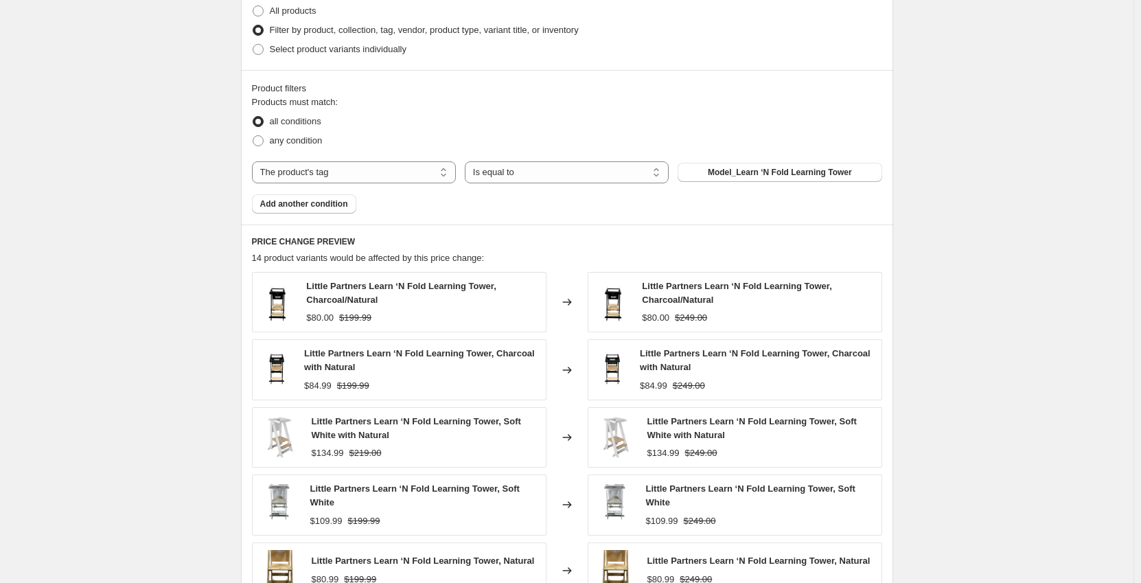
click at [205, 240] on div "Create new price [MEDICAL_DATA]. This page is ready Create new price [MEDICAL_D…" at bounding box center [566, 135] width 1133 height 1435
click at [310, 218] on div "Product filters Products must match: all conditions any condition The product T…" at bounding box center [567, 147] width 652 height 154
click at [309, 207] on span "Add another condition" at bounding box center [304, 203] width 88 height 11
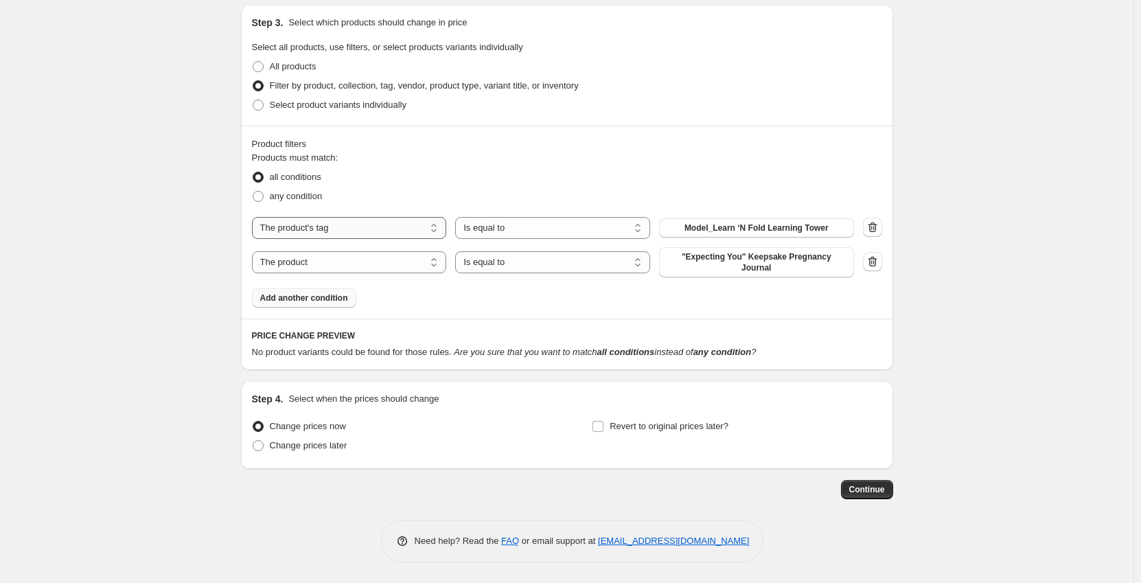
scroll to position [519, 0]
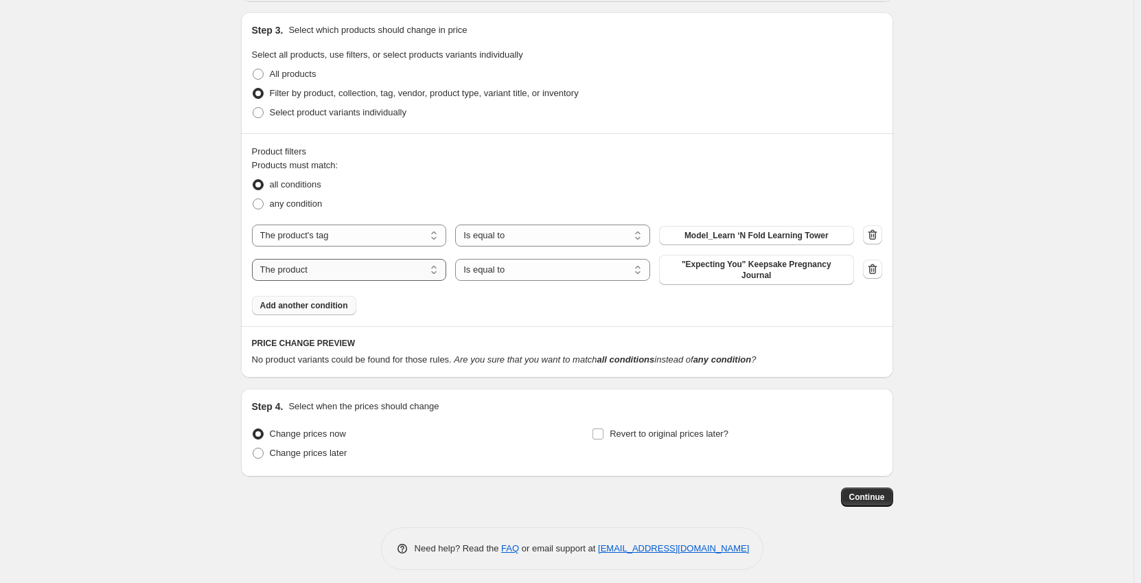
click at [319, 263] on select "The product The product's collection The product's tag The product's vendor The…" at bounding box center [349, 270] width 195 height 22
select select "tag"
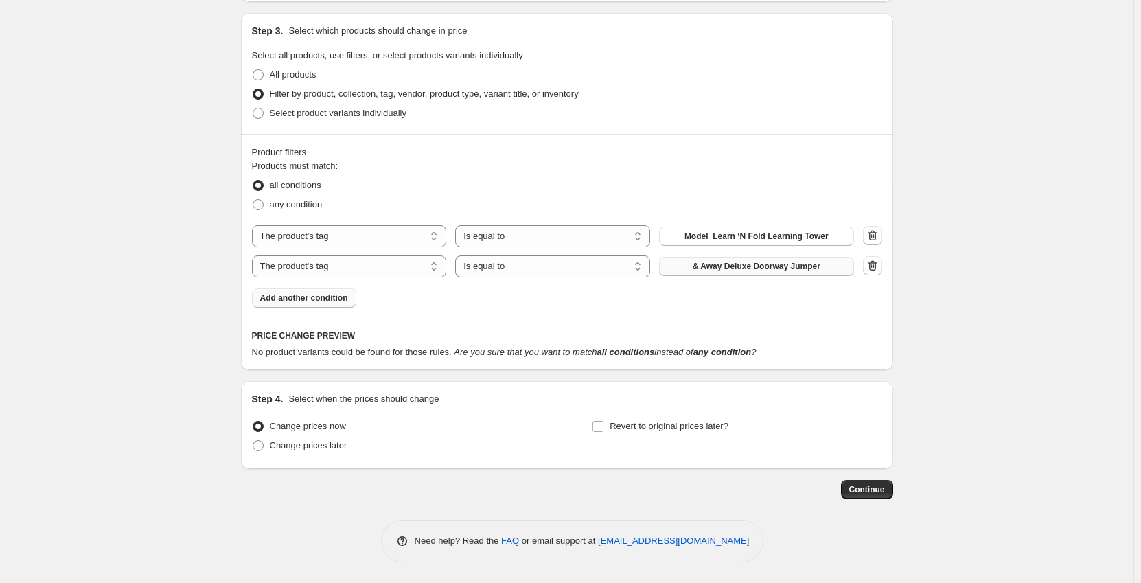
click at [710, 265] on span "& Away Deluxe Doorway Jumper" at bounding box center [757, 266] width 128 height 11
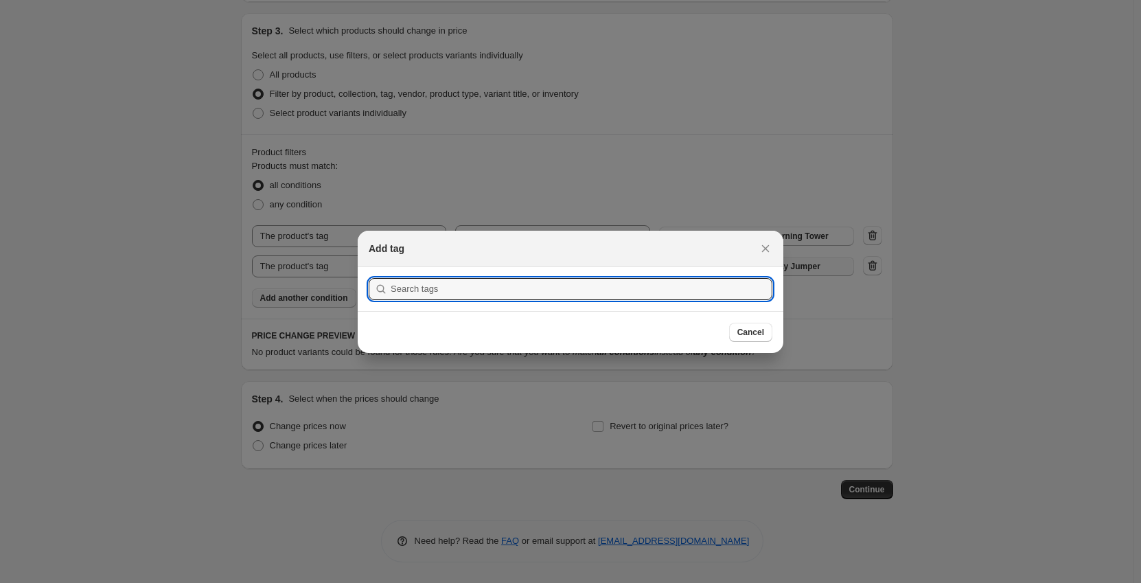
scroll to position [0, 0]
click at [584, 294] on input ":r9t:" at bounding box center [582, 289] width 382 height 22
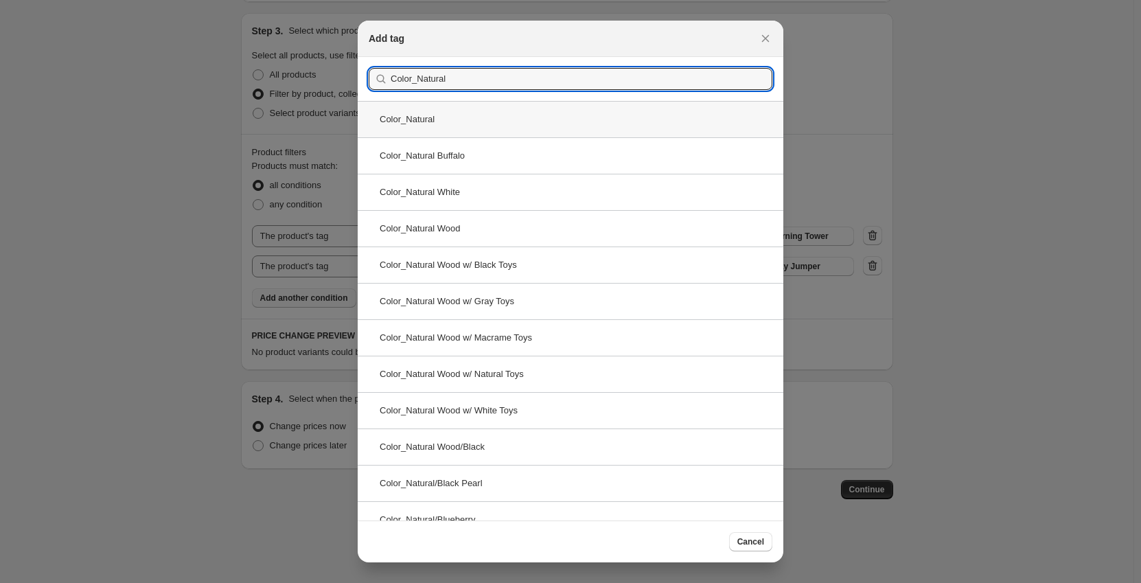
type input "Color_Natural"
click at [505, 114] on div "Color_Natural" at bounding box center [571, 119] width 426 height 36
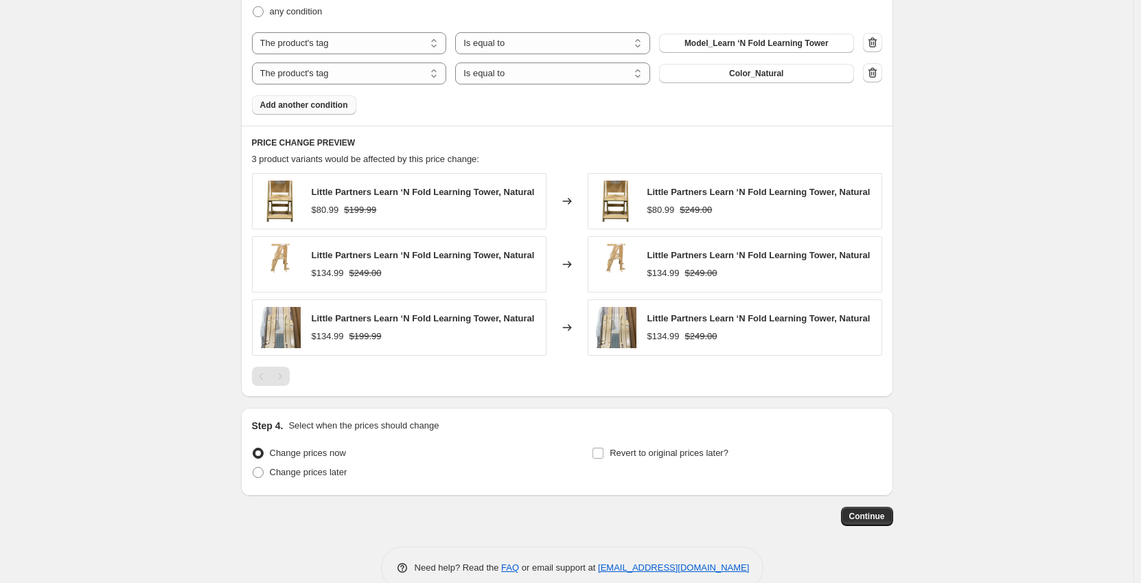
scroll to position [739, 0]
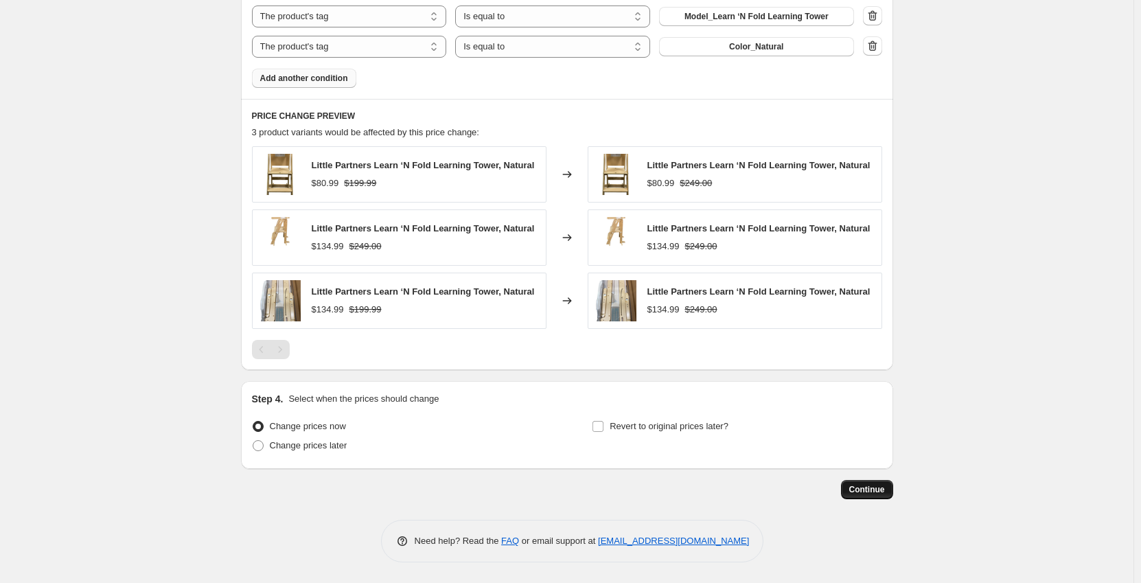
click at [870, 487] on span "Continue" at bounding box center [867, 489] width 36 height 11
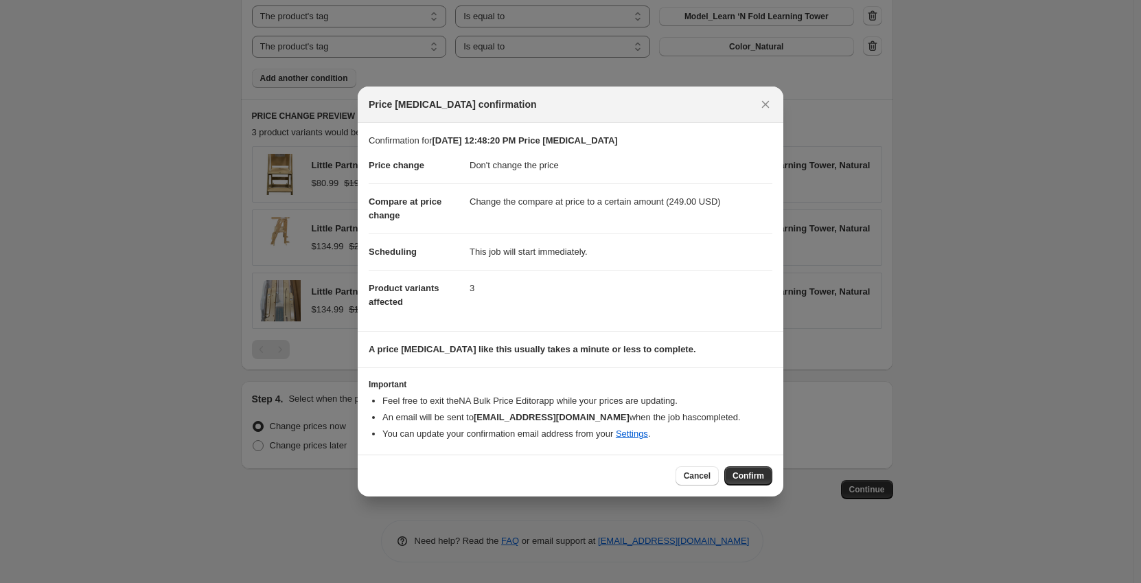
click at [749, 486] on div "Cancel Confirm" at bounding box center [571, 475] width 426 height 42
click at [748, 476] on span "Confirm" at bounding box center [748, 475] width 32 height 11
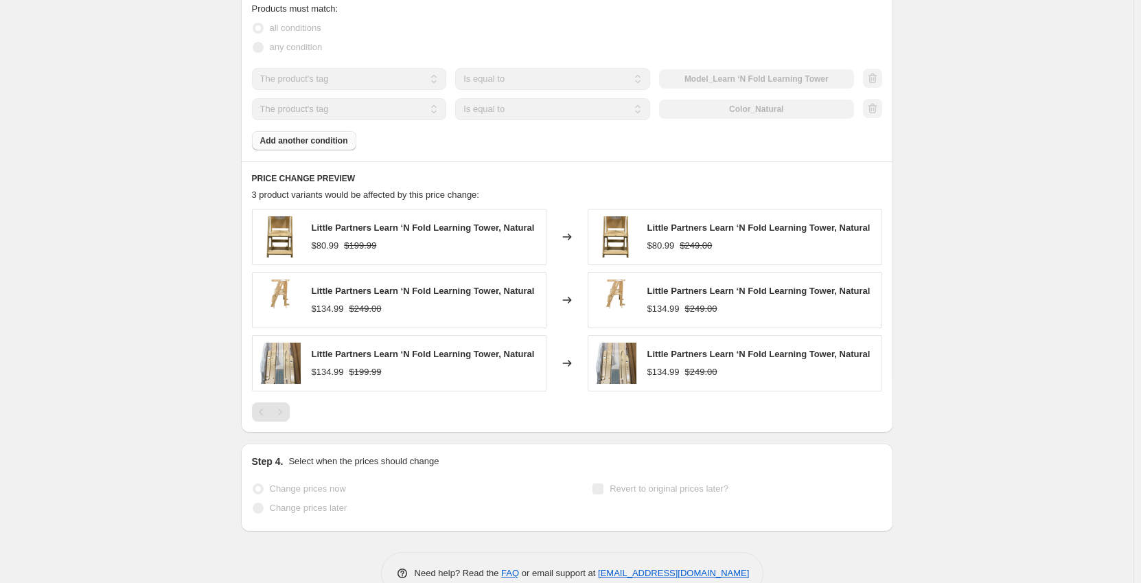
select select "no_change"
select select "to"
select select "tag"
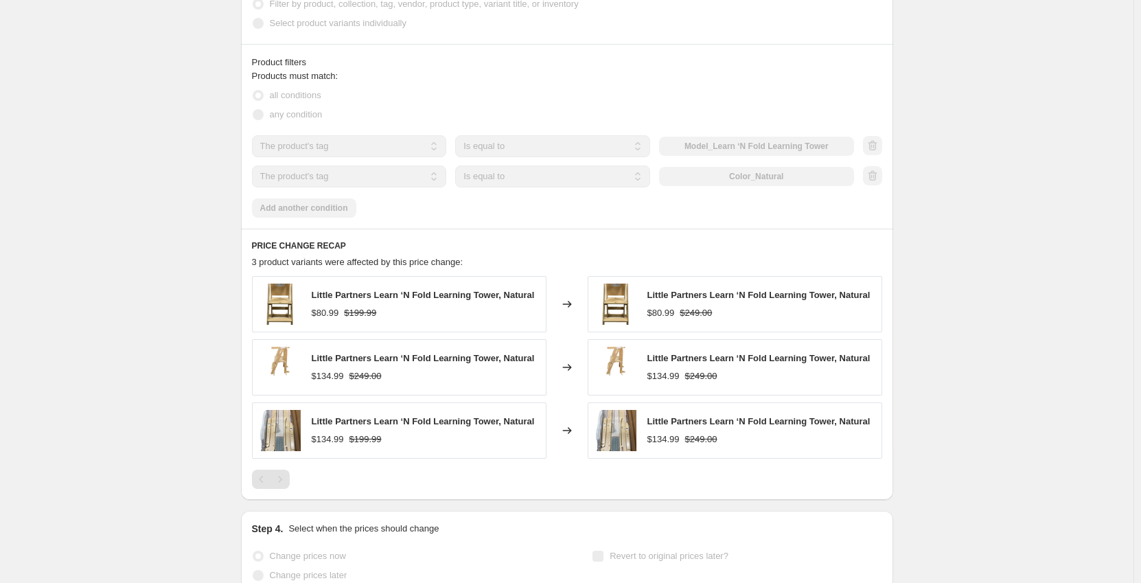
scroll to position [0, 0]
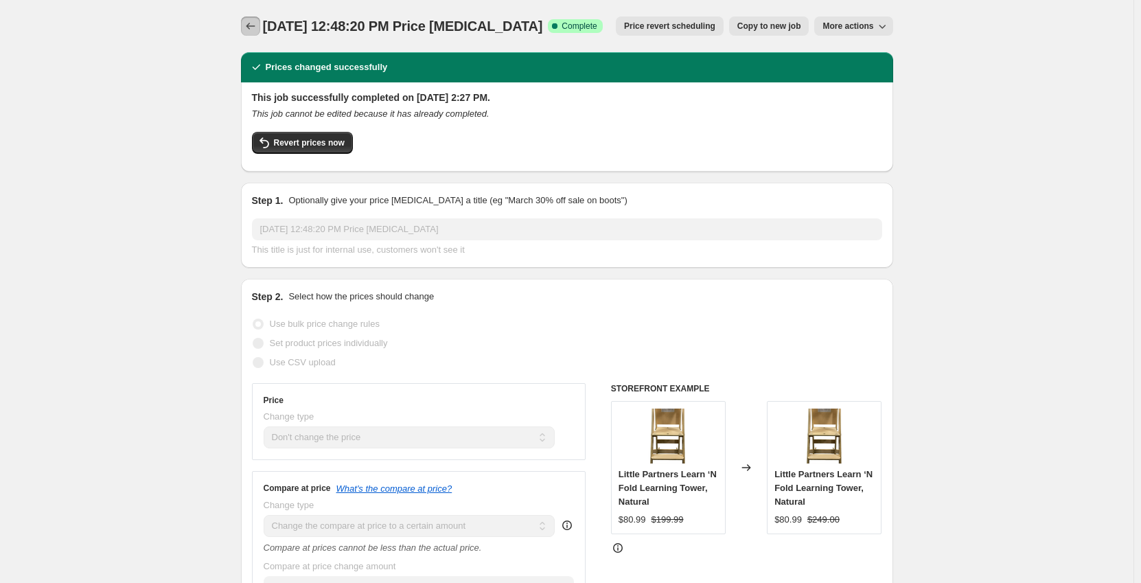
click at [253, 27] on icon "Price change jobs" at bounding box center [251, 26] width 14 height 14
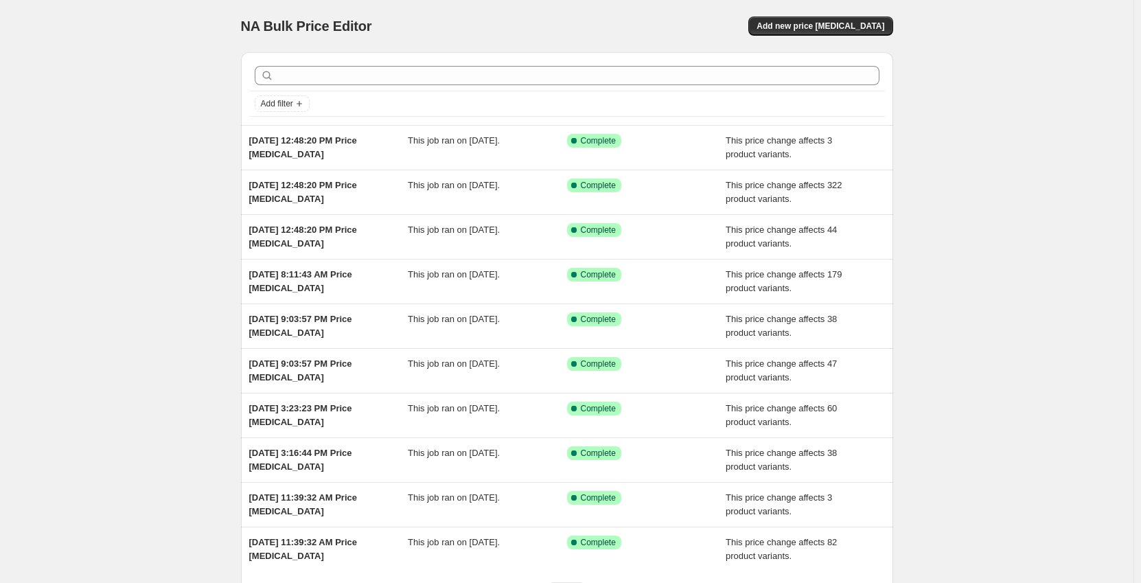
click at [105, 123] on div "NA Bulk Price Editor. This page is ready NA Bulk Price Editor Add new price [ME…" at bounding box center [566, 353] width 1133 height 707
